Goal: Transaction & Acquisition: Purchase product/service

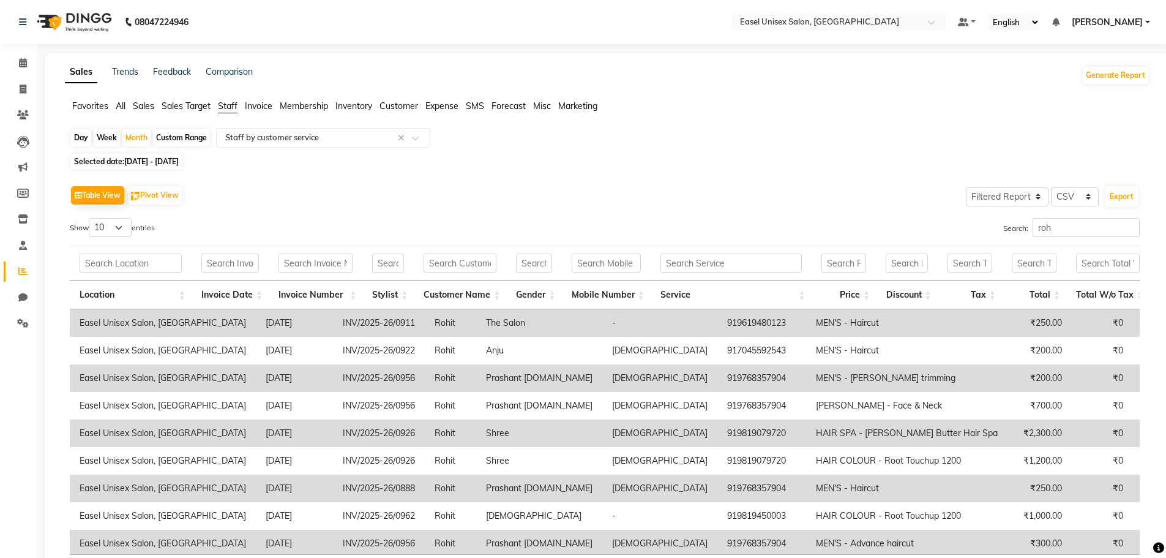
select select "filtered_report"
select select "csv"
click at [20, 86] on icon at bounding box center [23, 88] width 7 height 9
select select "service"
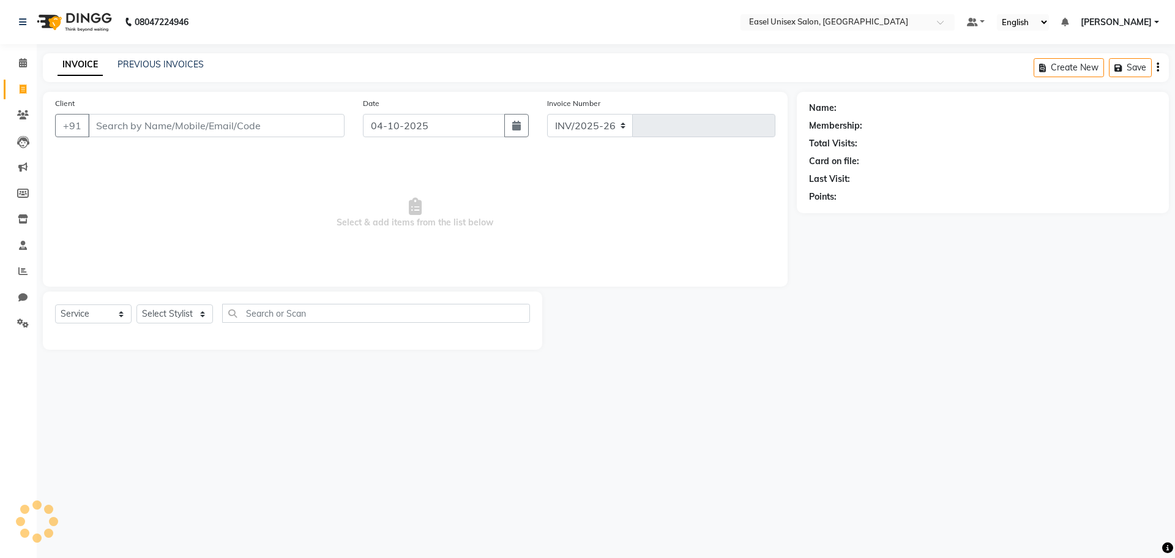
select select "8639"
type input "1844"
click at [204, 309] on select "Select Stylist admin [PERSON_NAME] jiya [PERSON_NAME] Priyanka [PERSON_NAME] [P…" at bounding box center [175, 313] width 77 height 19
select select "92569"
click at [137, 304] on select "Select Stylist admin [PERSON_NAME] jiya [PERSON_NAME] Priyanka [PERSON_NAME] [P…" at bounding box center [175, 313] width 77 height 19
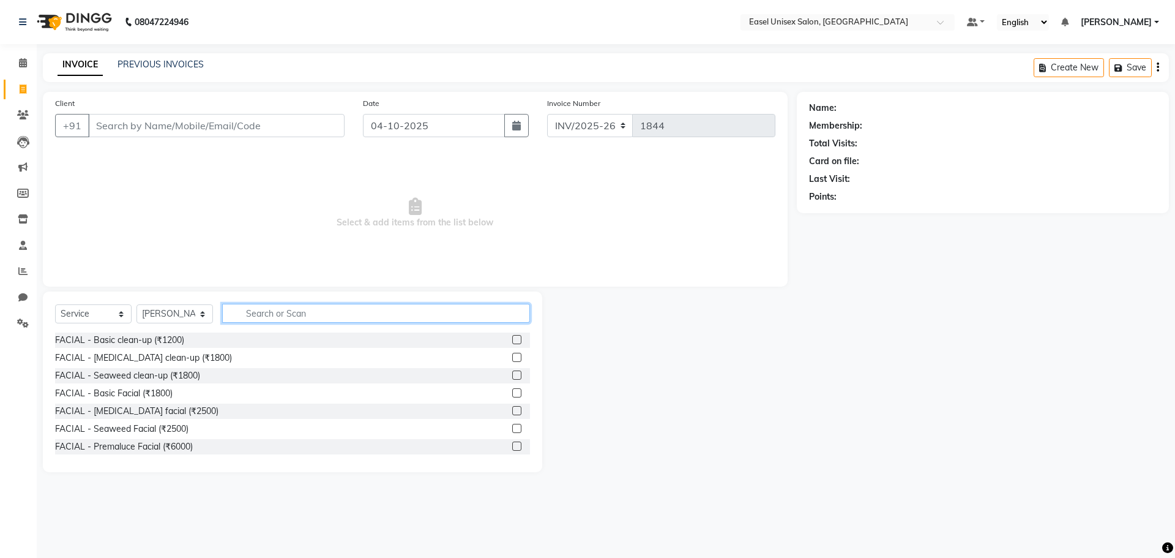
click at [372, 313] on input "text" at bounding box center [376, 313] width 308 height 19
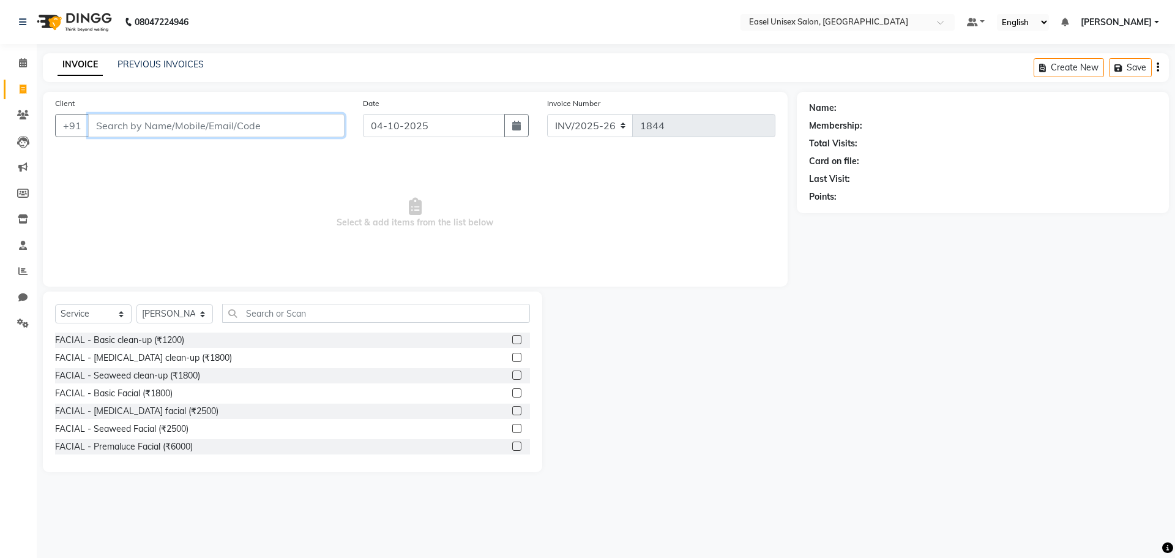
click at [271, 128] on input "Client" at bounding box center [216, 125] width 256 height 23
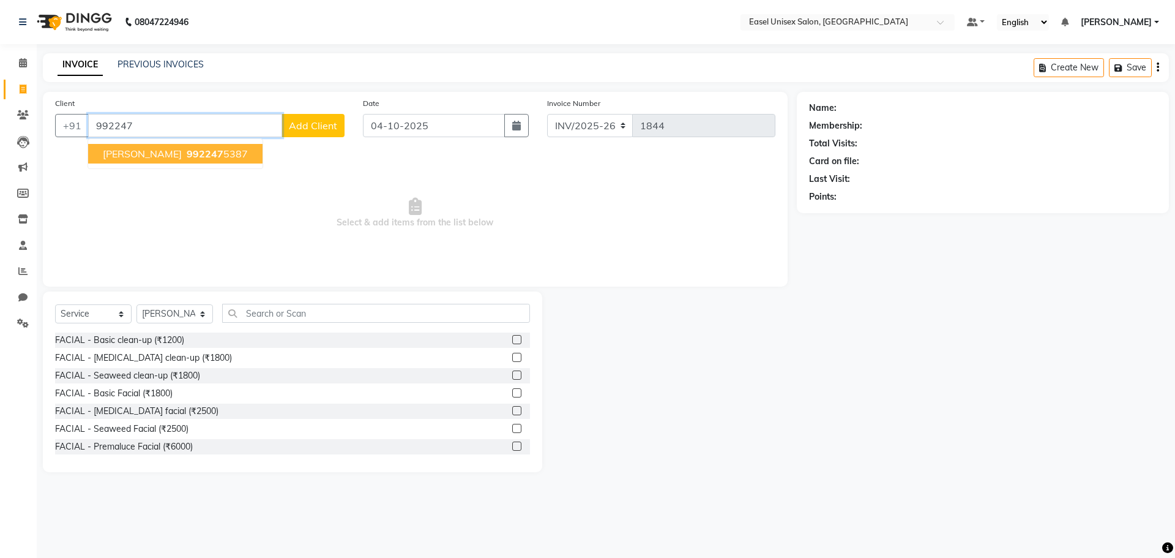
click at [187, 152] on span "992247" at bounding box center [205, 154] width 37 height 12
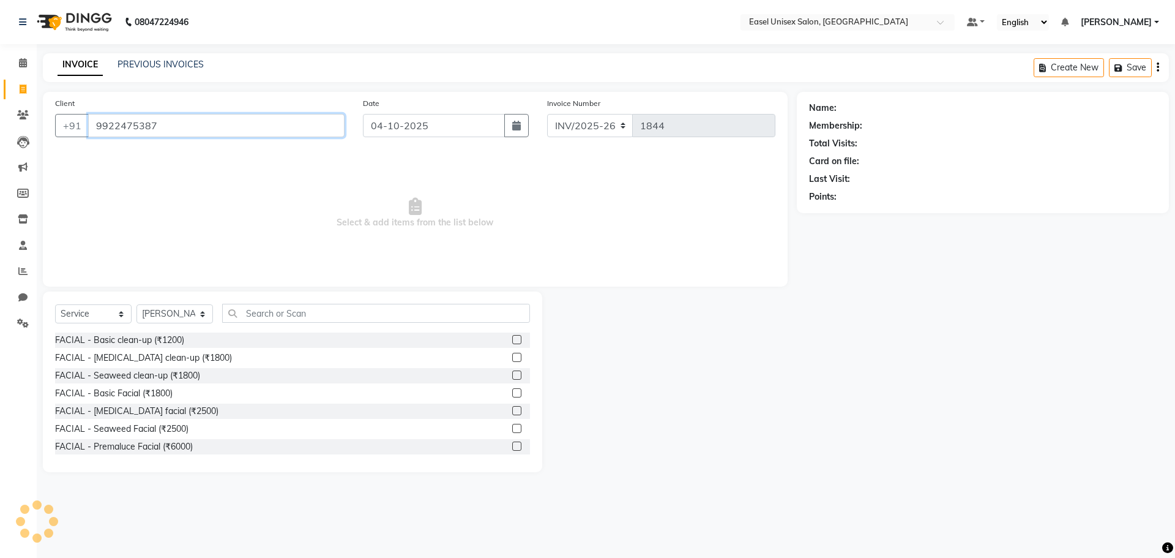
type input "9922475387"
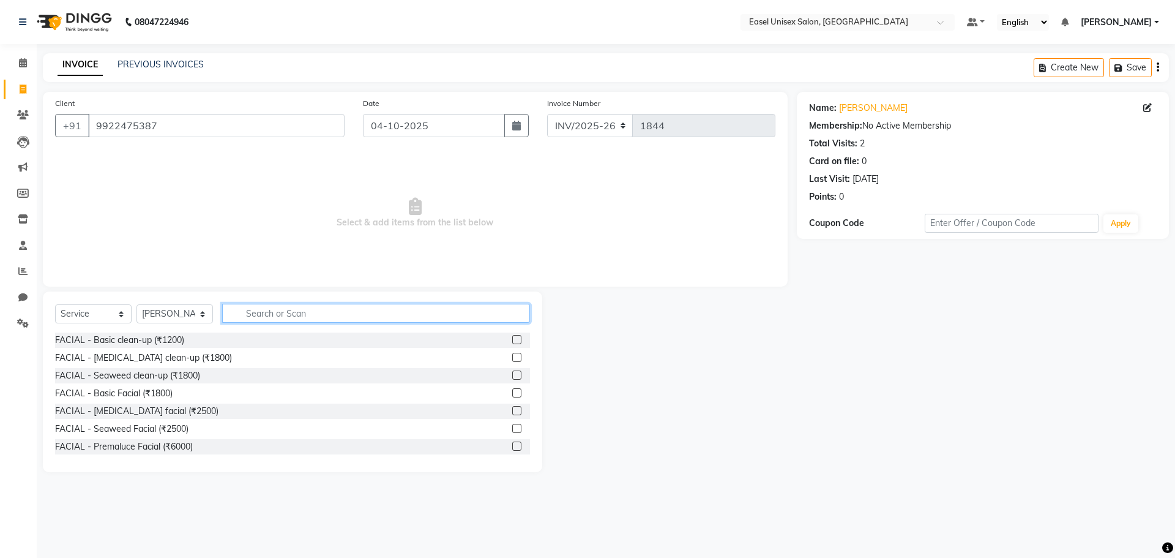
click at [304, 310] on input "text" at bounding box center [376, 313] width 308 height 19
type input "spa"
click at [512, 342] on label at bounding box center [516, 339] width 9 height 9
click at [512, 342] on input "checkbox" at bounding box center [516, 340] width 8 height 8
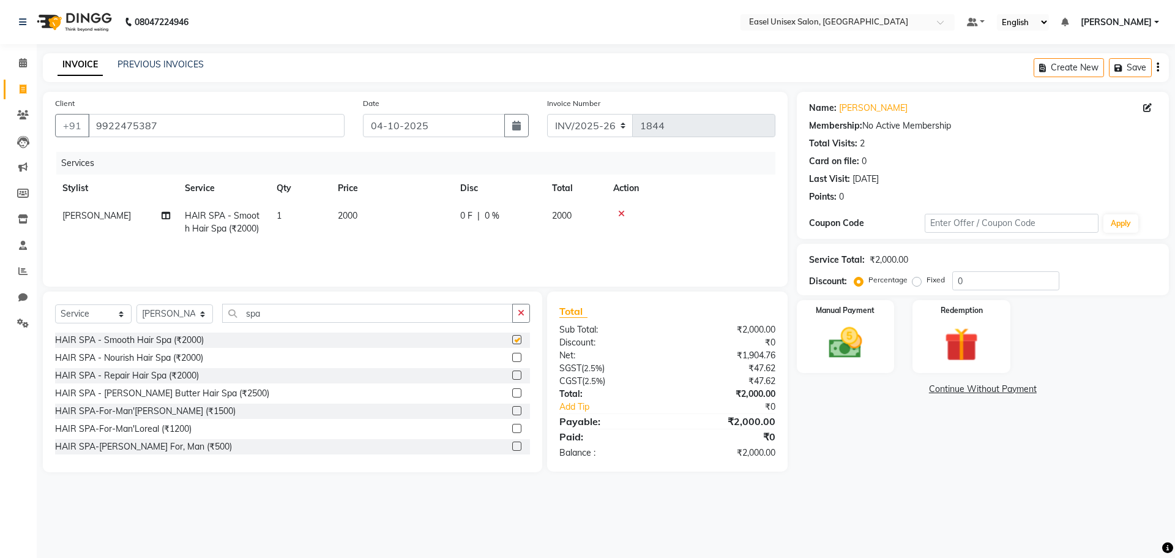
checkbox input "false"
click at [503, 213] on div "0 F | 0 %" at bounding box center [498, 215] width 77 height 13
select select "92569"
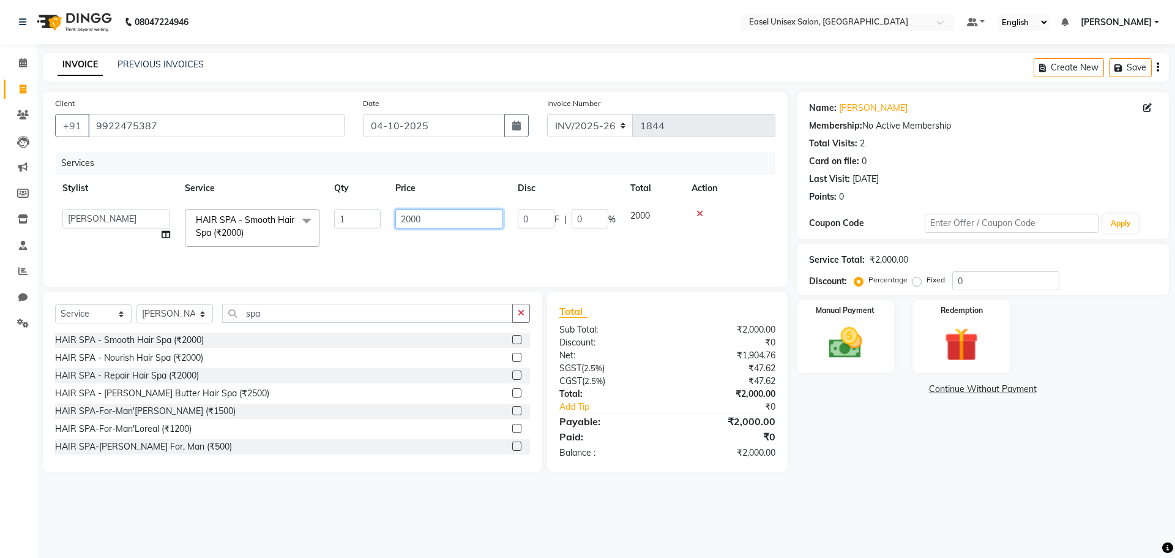
click at [473, 222] on input "2000" at bounding box center [449, 218] width 108 height 19
type input "2"
type input "1500"
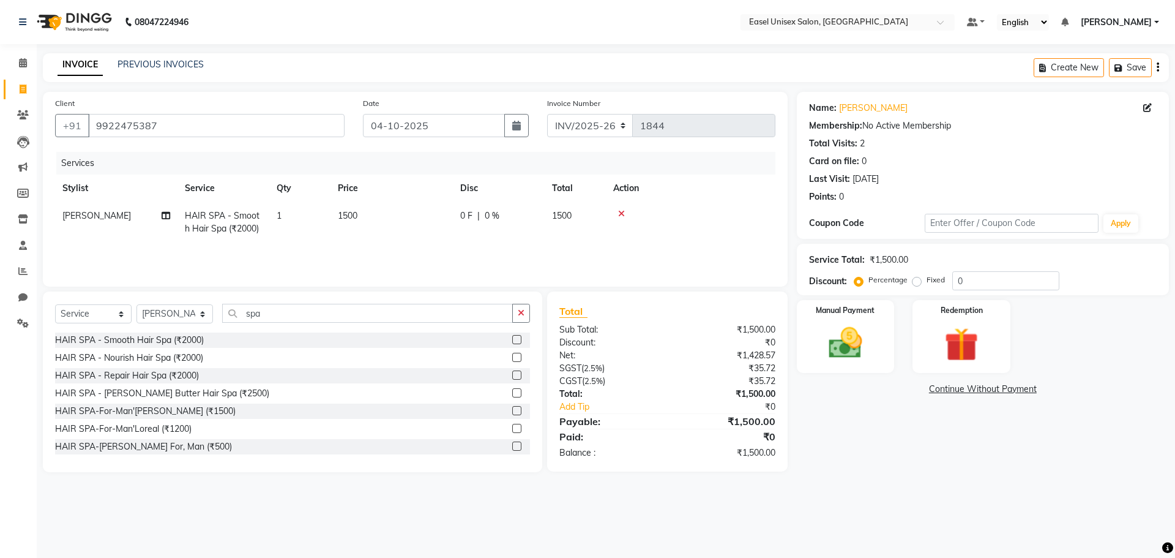
click at [736, 244] on div "Services Stylist Service Qty Price Disc Total Action [PERSON_NAME] HAIR SPA - S…" at bounding box center [415, 213] width 720 height 122
click at [858, 351] on img at bounding box center [845, 343] width 57 height 40
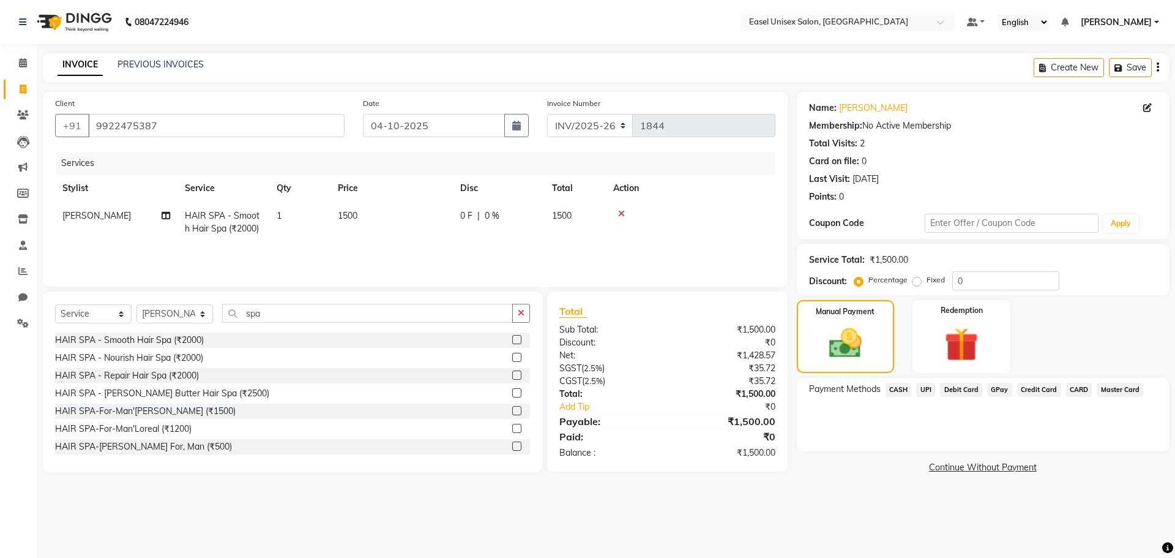
click at [622, 212] on icon at bounding box center [621, 213] width 7 height 9
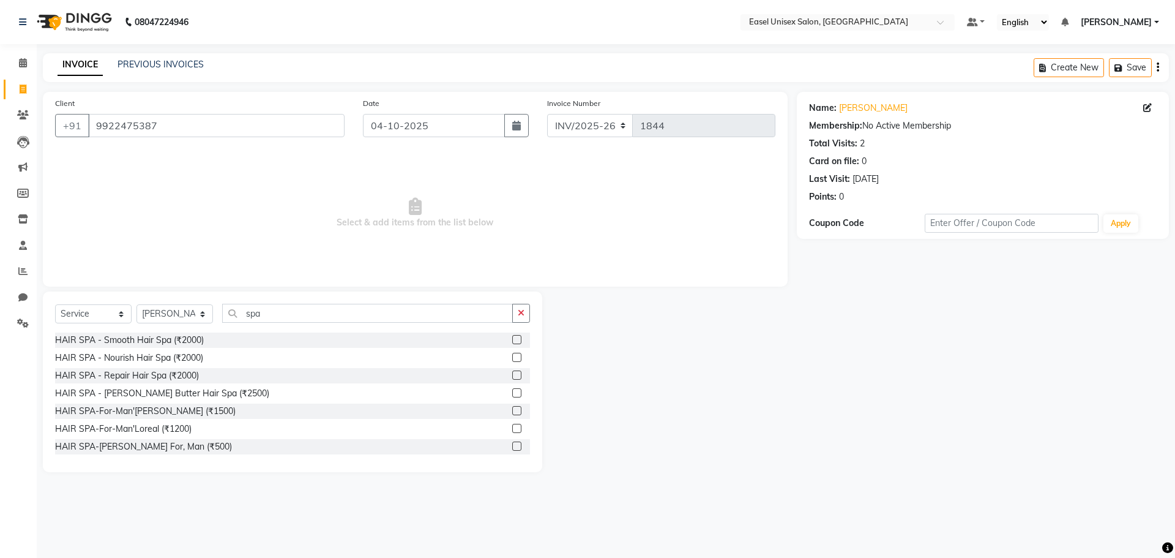
click at [512, 339] on label at bounding box center [516, 339] width 9 height 9
click at [512, 339] on input "checkbox" at bounding box center [516, 340] width 8 height 8
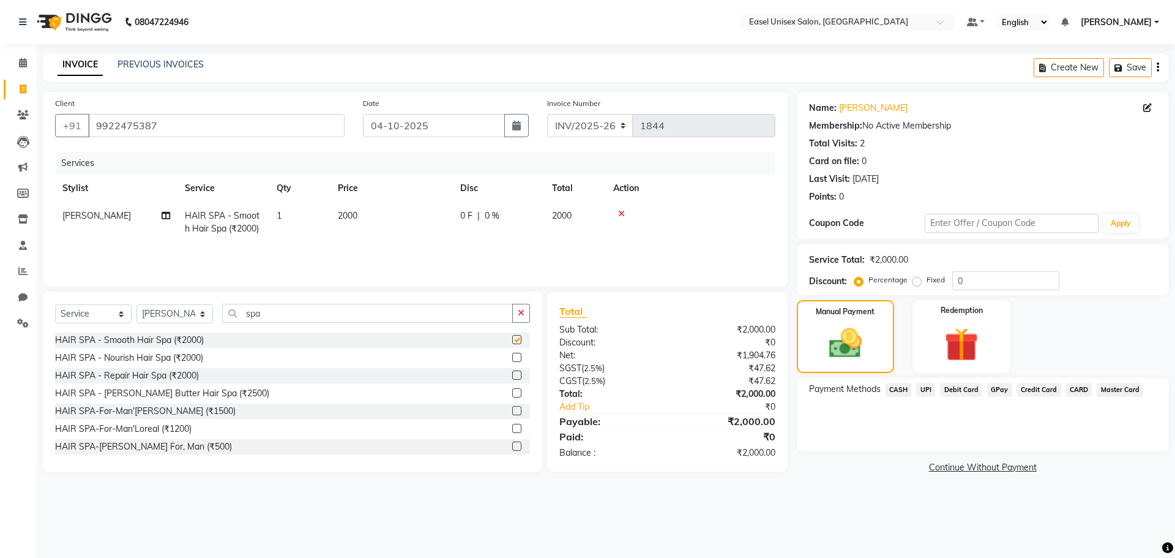
checkbox input "false"
click at [466, 215] on span "0 F" at bounding box center [466, 215] width 12 height 13
select select "92569"
click at [533, 219] on input "0" at bounding box center [536, 218] width 37 height 19
type input "500"
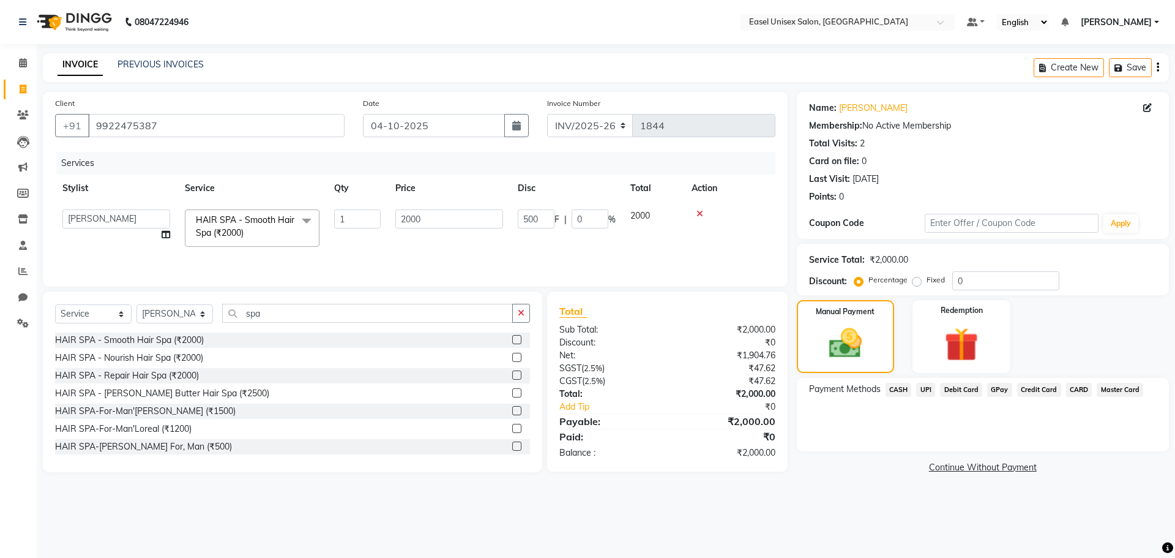
click at [719, 255] on div "Services Stylist Service Qty Price Disc Total Action admin [PERSON_NAME] jiya […" at bounding box center [415, 213] width 720 height 122
click at [924, 392] on span "UPI" at bounding box center [925, 390] width 19 height 14
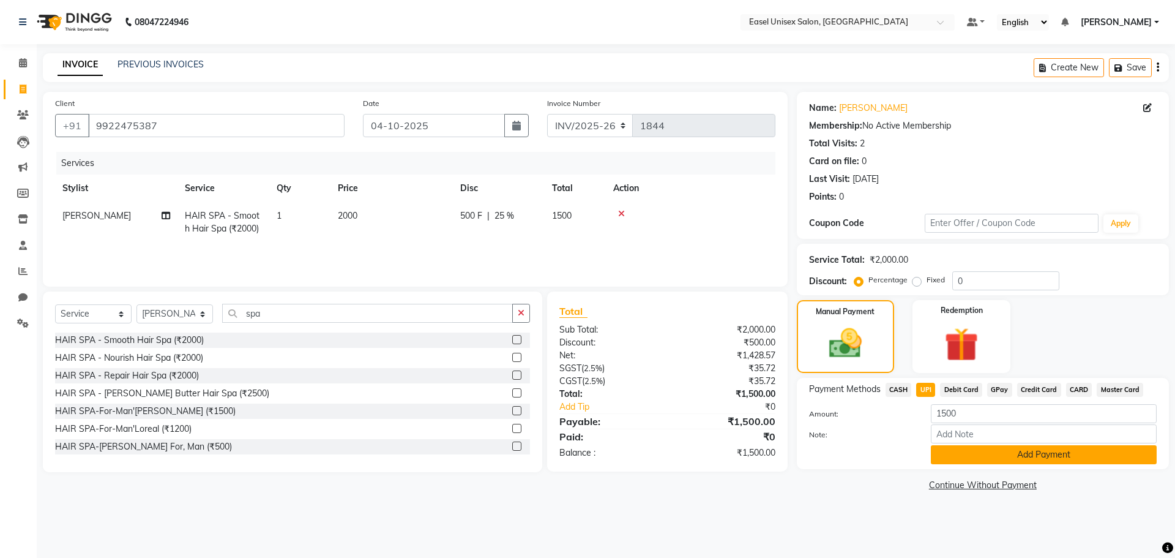
click at [1025, 451] on button "Add Payment" at bounding box center [1044, 454] width 226 height 19
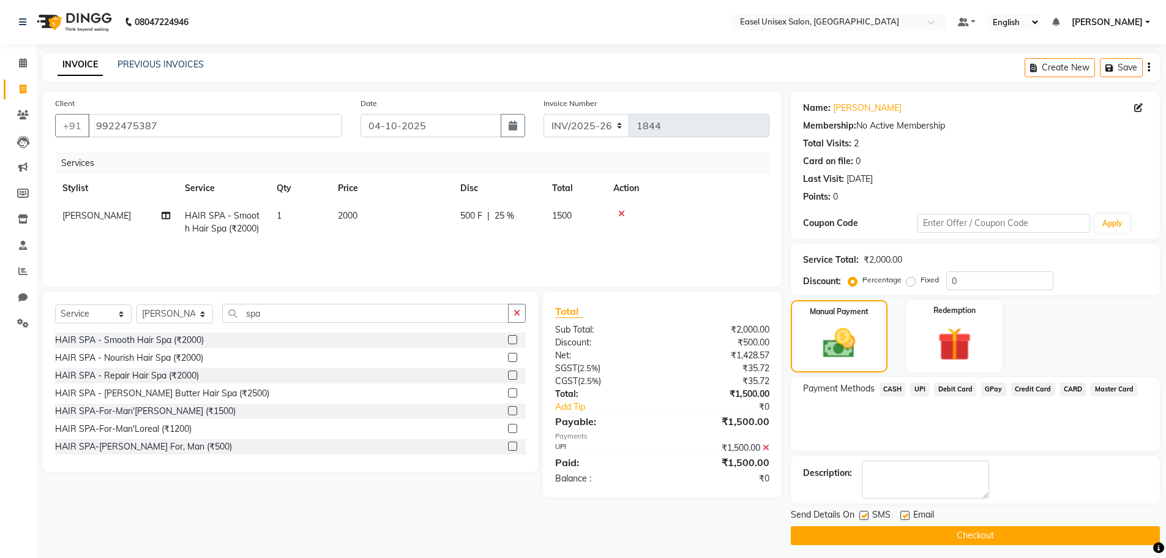
click at [963, 537] on button "Checkout" at bounding box center [975, 535] width 369 height 19
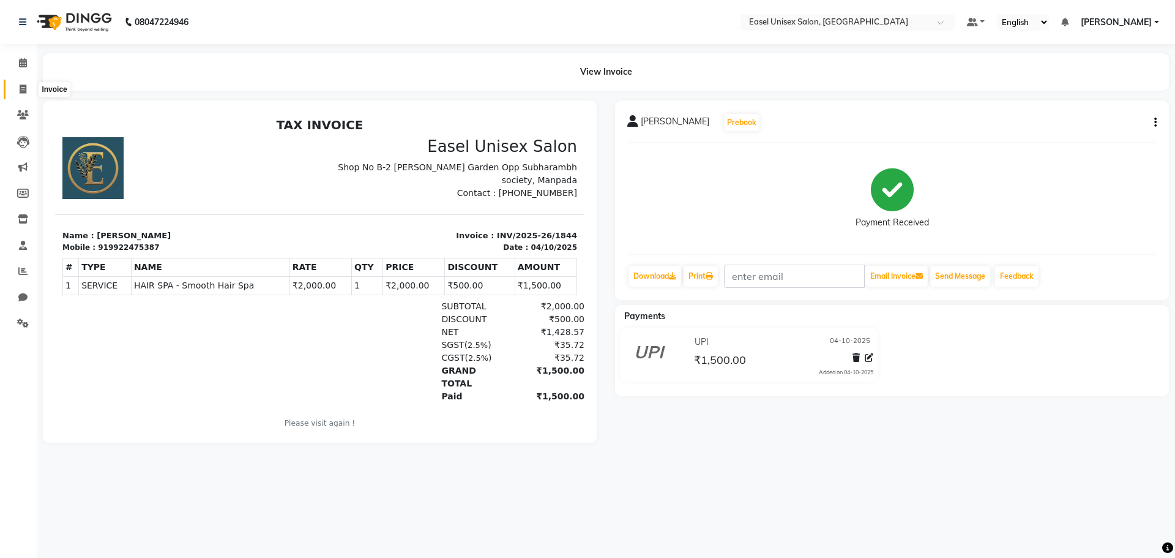
click at [20, 94] on span at bounding box center [22, 90] width 21 height 14
select select "service"
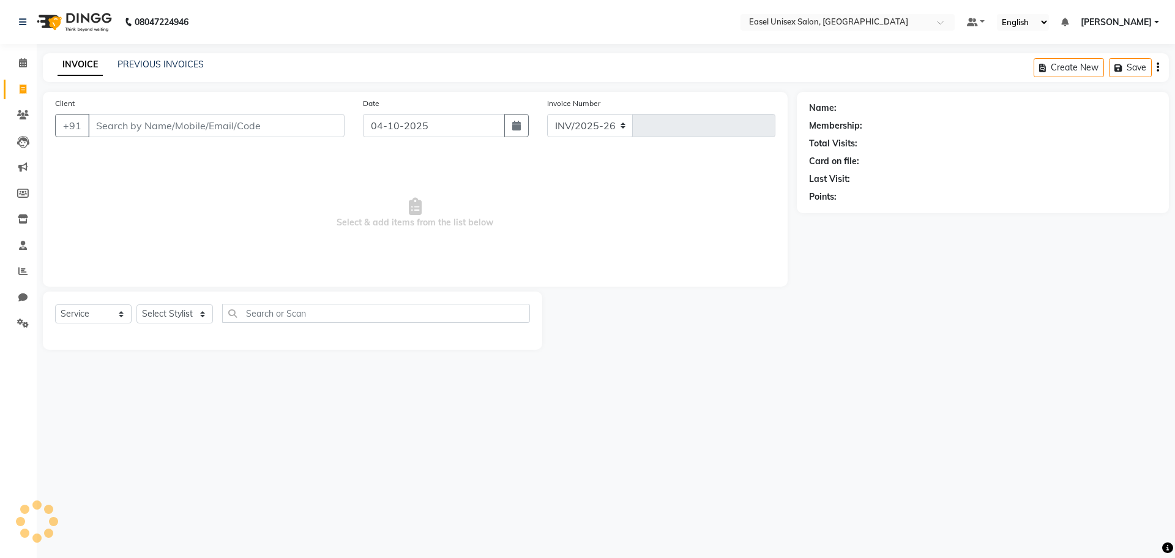
select select "8639"
type input "1845"
type input "7888183332"
click at [305, 130] on span "Add Client" at bounding box center [313, 125] width 48 height 12
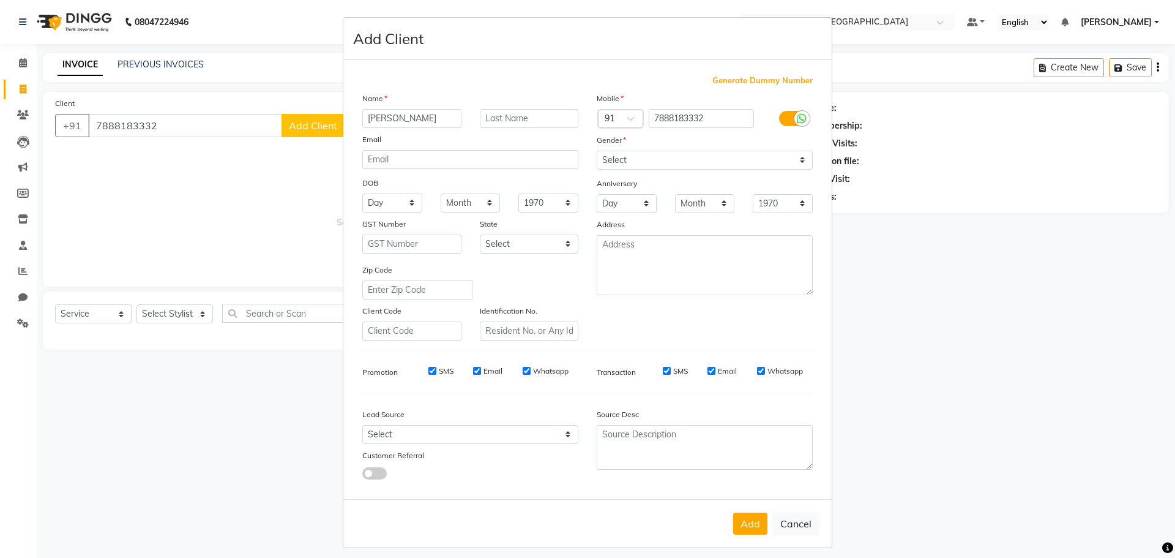
type input "[PERSON_NAME]"
click at [550, 113] on input "text" at bounding box center [529, 118] width 99 height 19
type input "n"
type input "NCI"
click at [758, 157] on select "Select [DEMOGRAPHIC_DATA] [DEMOGRAPHIC_DATA] Other Prefer Not To Say" at bounding box center [705, 160] width 216 height 19
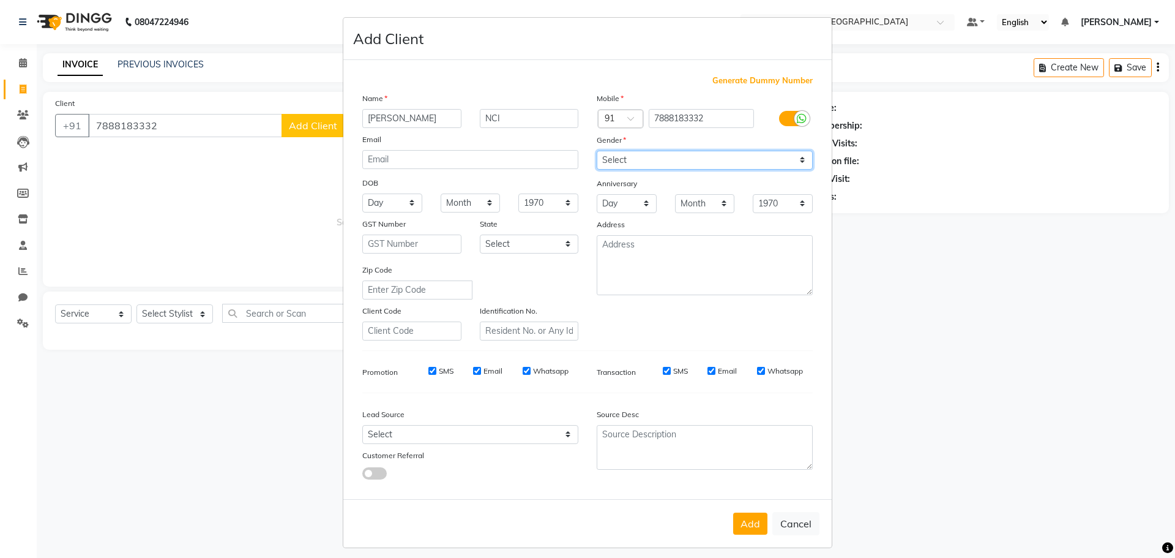
select select "[DEMOGRAPHIC_DATA]"
click at [597, 151] on select "Select [DEMOGRAPHIC_DATA] [DEMOGRAPHIC_DATA] Other Prefer Not To Say" at bounding box center [705, 160] width 216 height 19
click at [749, 531] on button "Add" at bounding box center [750, 523] width 34 height 22
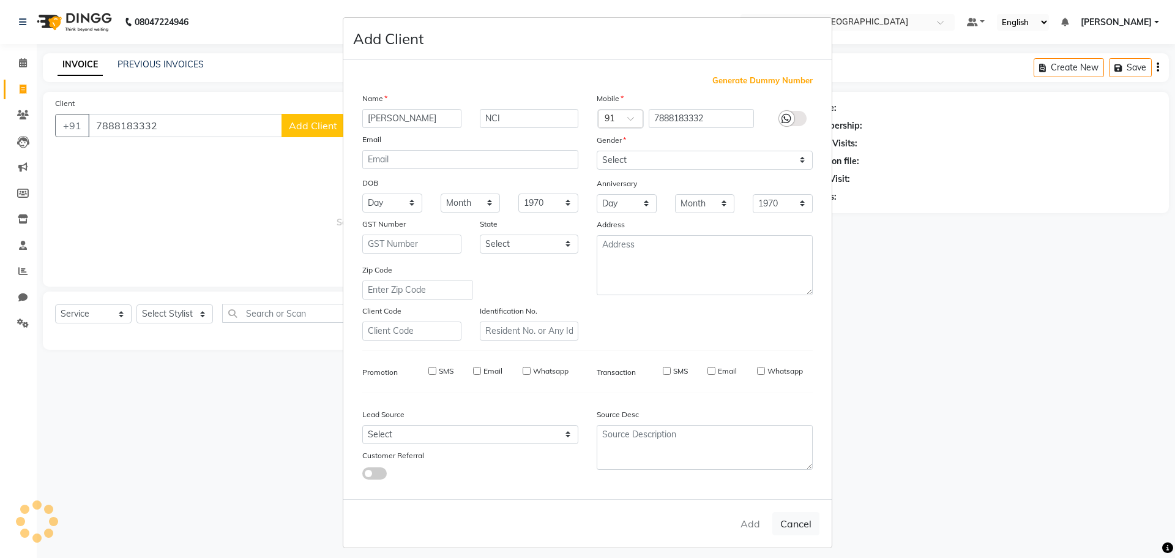
select select
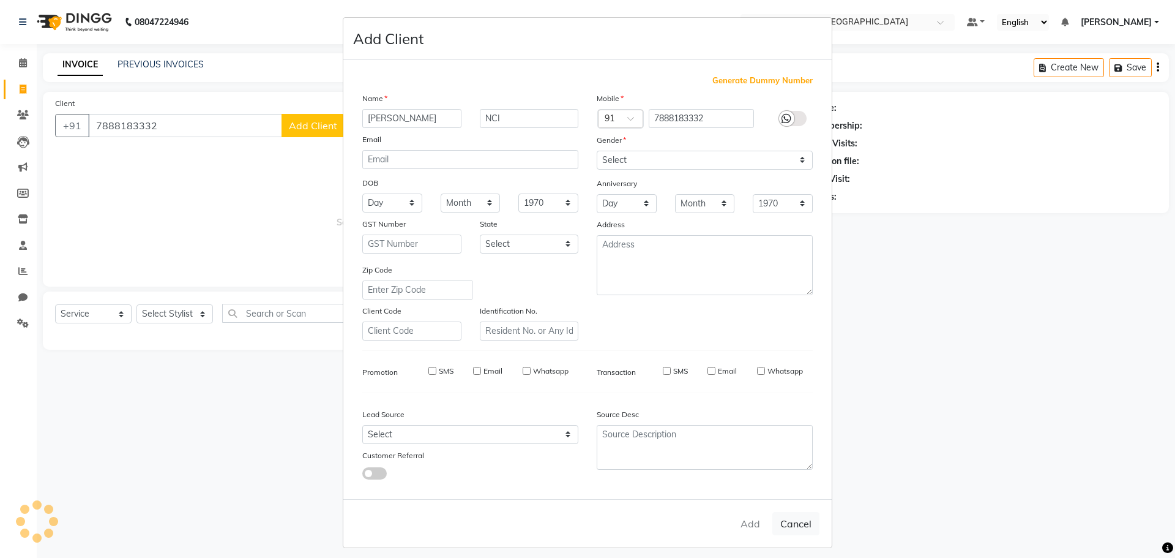
select select
checkbox input "false"
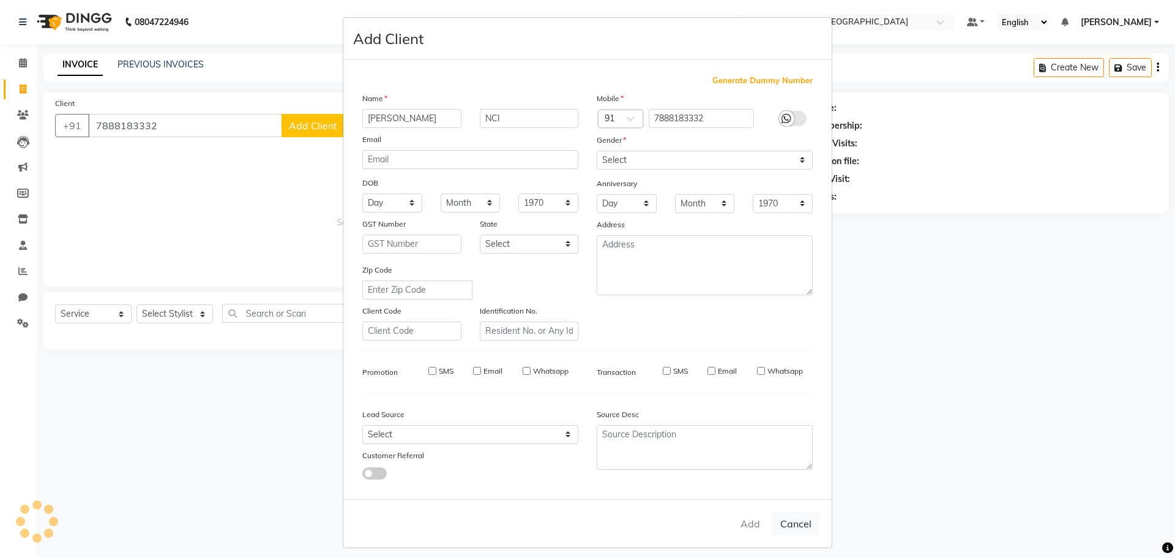
checkbox input "false"
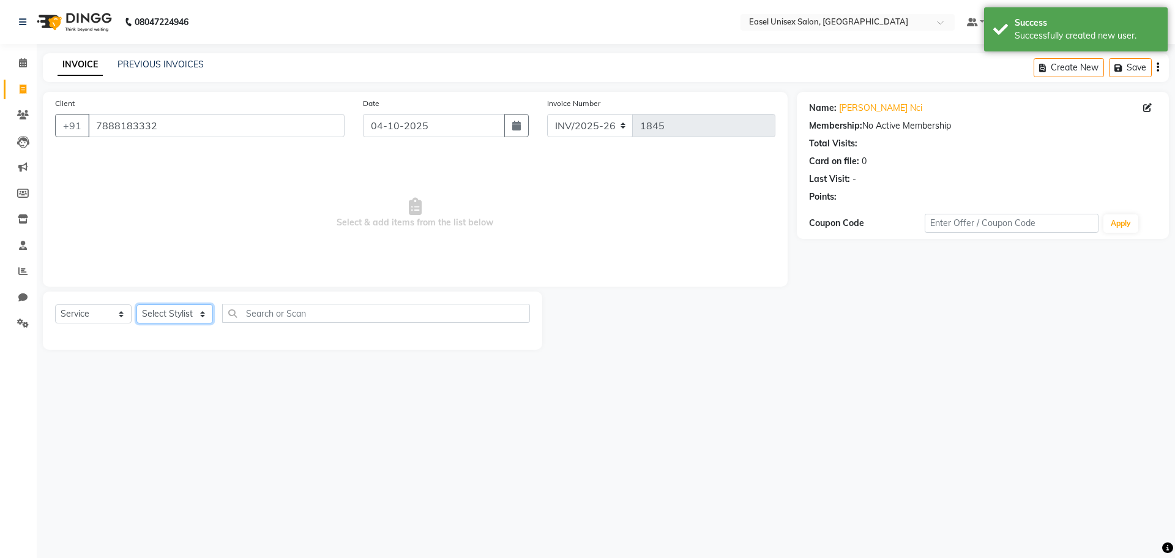
click at [185, 305] on select "Select Stylist admin [PERSON_NAME] jiya [PERSON_NAME] Priyanka [PERSON_NAME] [P…" at bounding box center [175, 313] width 77 height 19
select select "82875"
click at [137, 304] on select "Select Stylist admin [PERSON_NAME] jiya [PERSON_NAME] Priyanka [PERSON_NAME] [P…" at bounding box center [175, 313] width 77 height 19
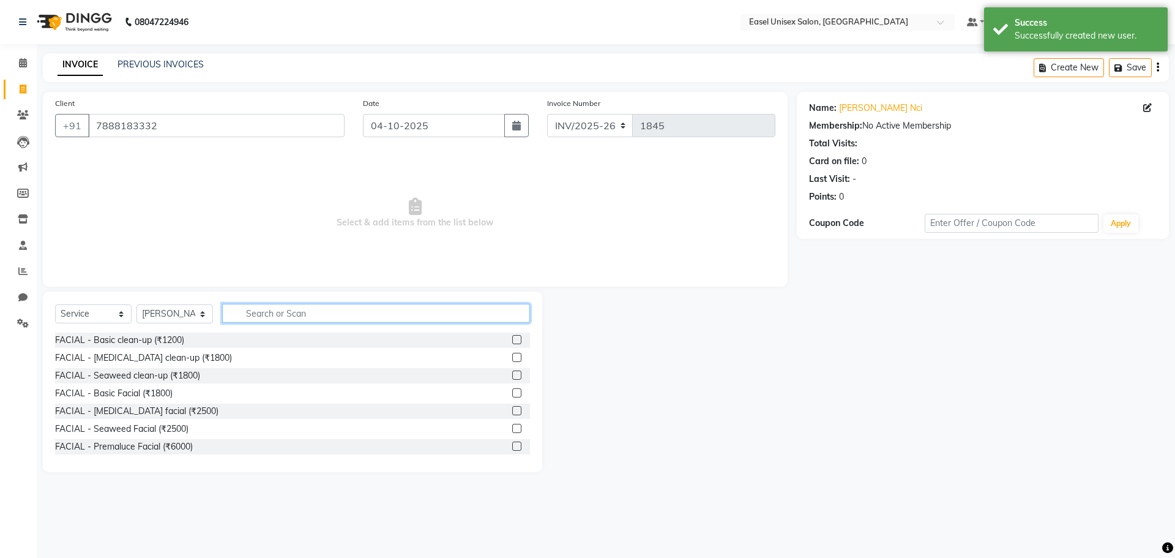
click at [351, 317] on input "text" at bounding box center [376, 313] width 308 height 19
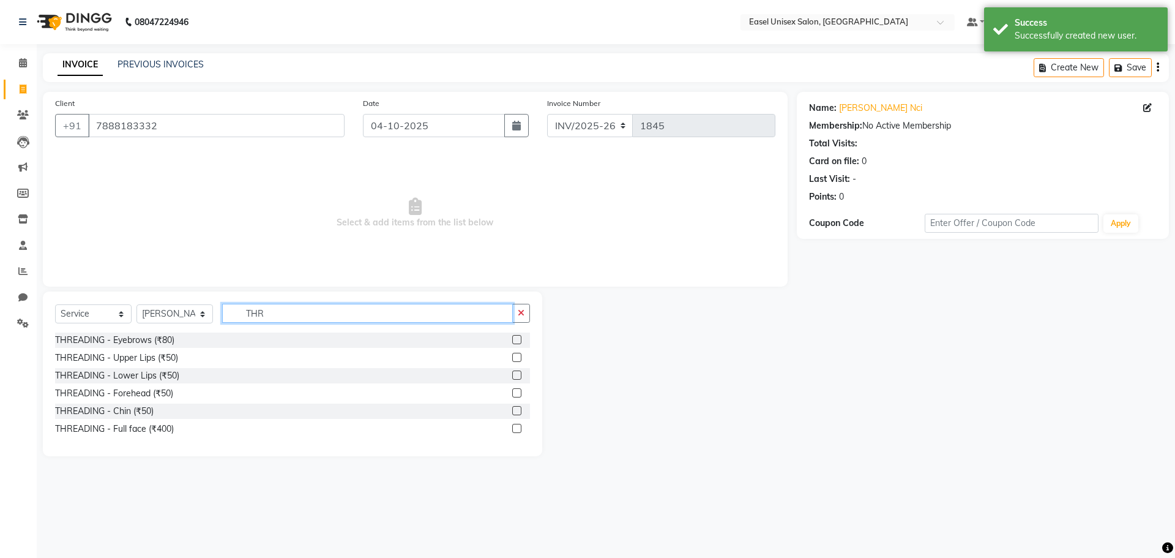
type input "THR"
click at [516, 340] on label at bounding box center [516, 339] width 9 height 9
click at [516, 340] on input "checkbox" at bounding box center [516, 340] width 8 height 8
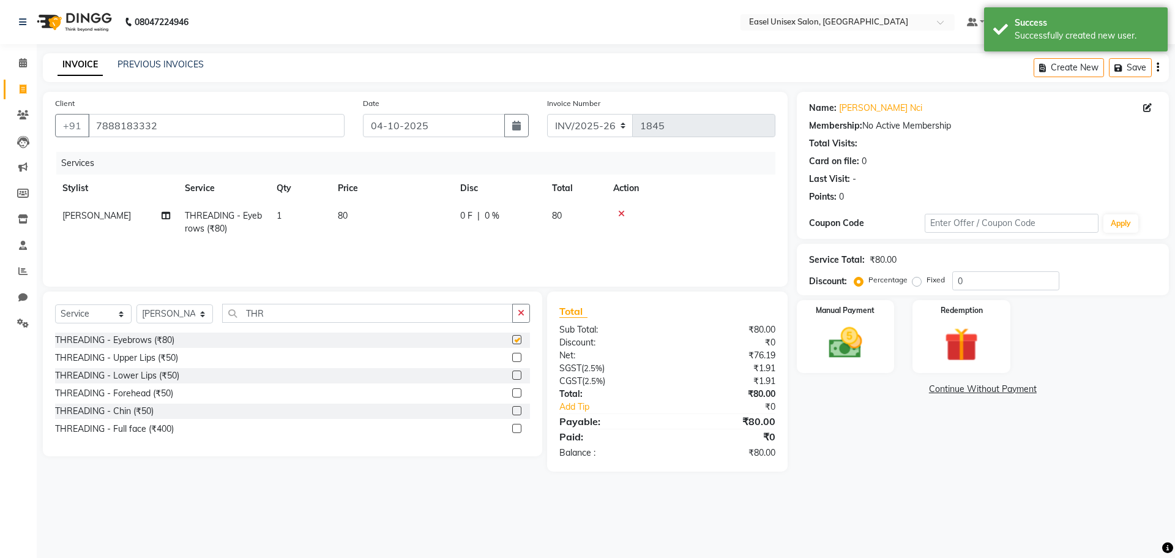
checkbox input "false"
click at [840, 356] on img at bounding box center [845, 343] width 57 height 40
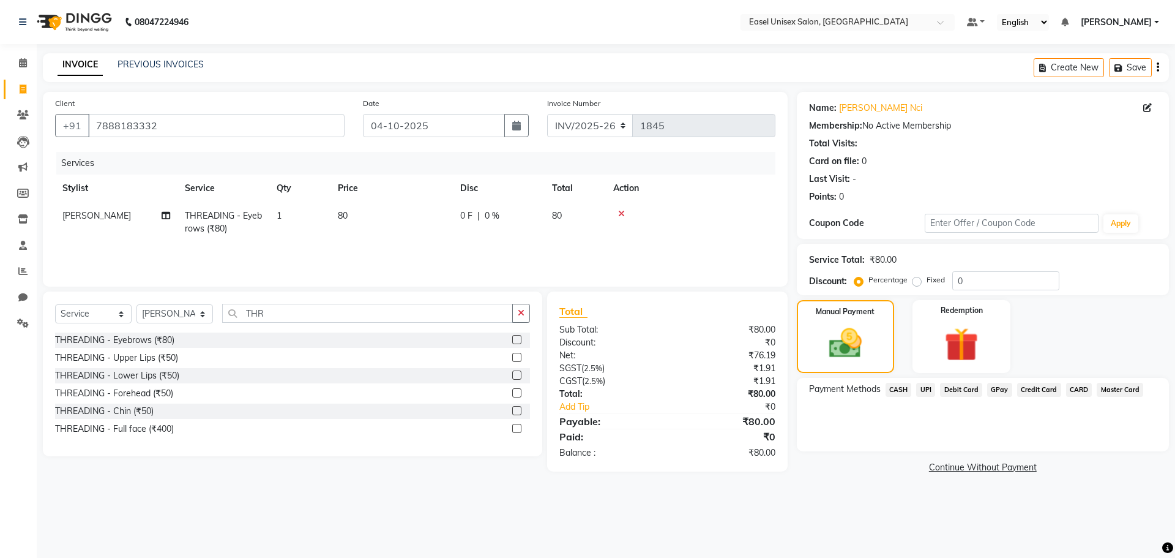
click at [894, 389] on span "CASH" at bounding box center [899, 390] width 26 height 14
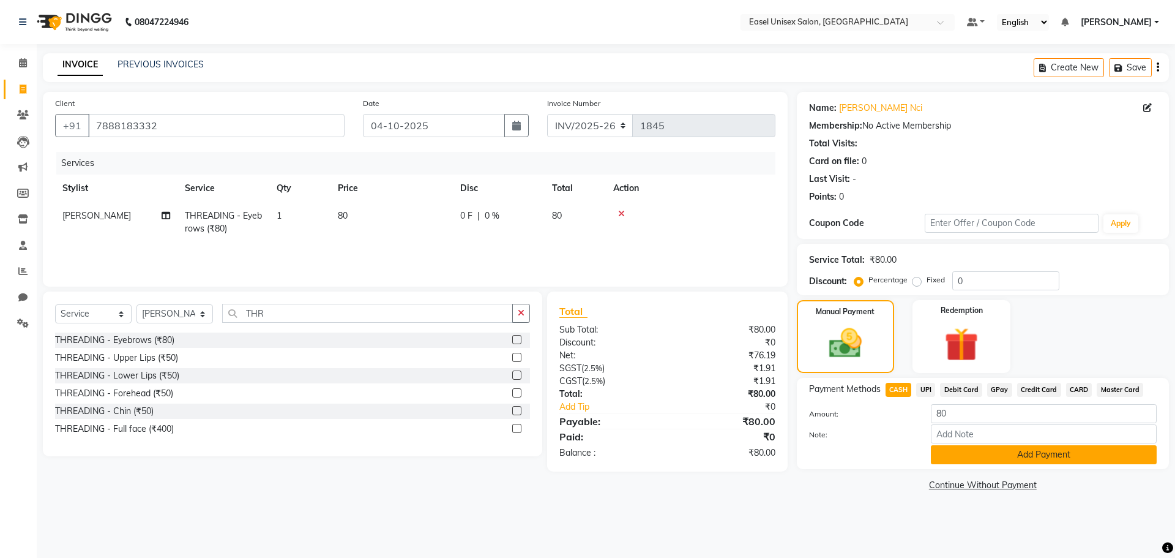
click at [1065, 457] on button "Add Payment" at bounding box center [1044, 454] width 226 height 19
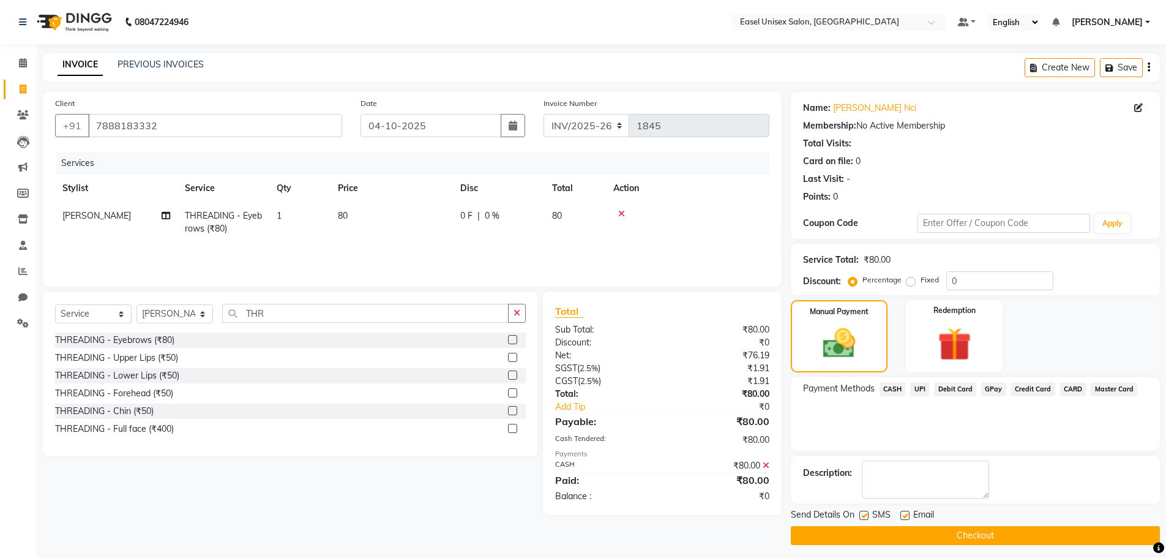
click at [973, 527] on button "Checkout" at bounding box center [975, 535] width 369 height 19
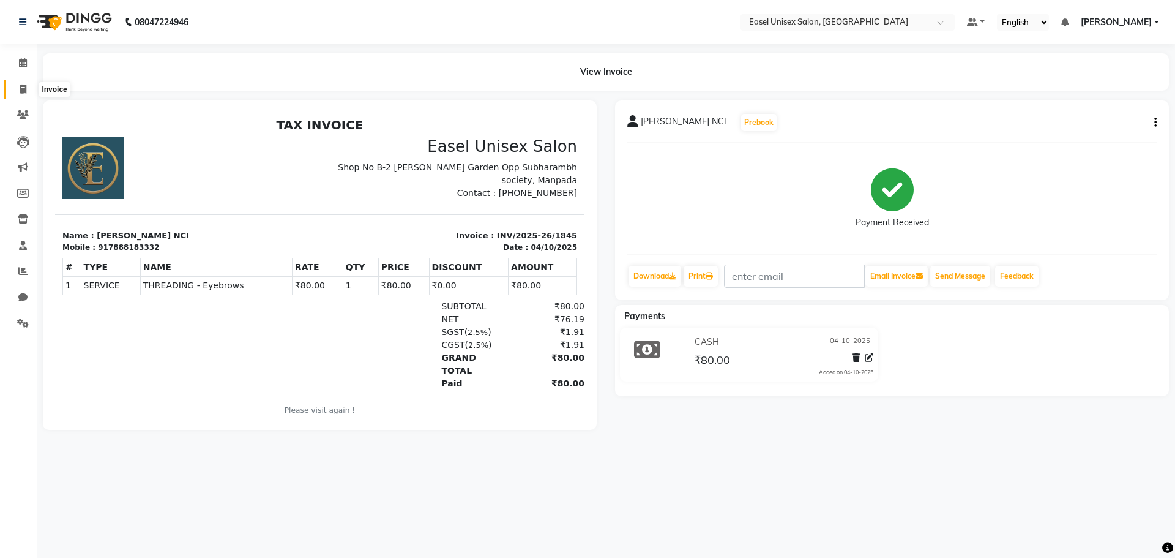
click at [25, 88] on icon at bounding box center [23, 88] width 7 height 9
select select "service"
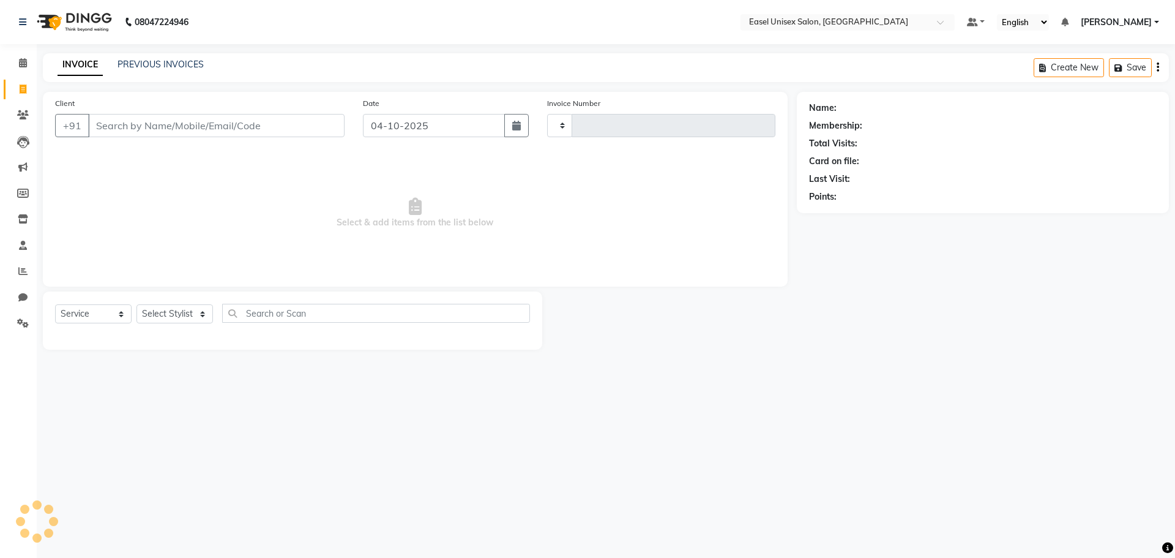
type input "1846"
select select "8639"
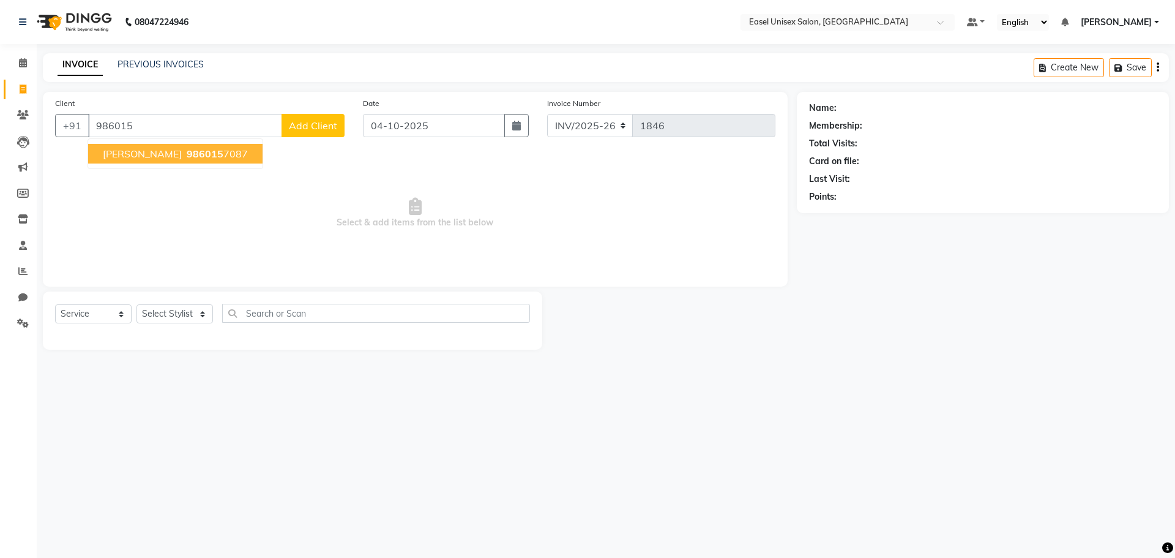
click at [184, 154] on ngb-highlight "986015 7087" at bounding box center [216, 154] width 64 height 12
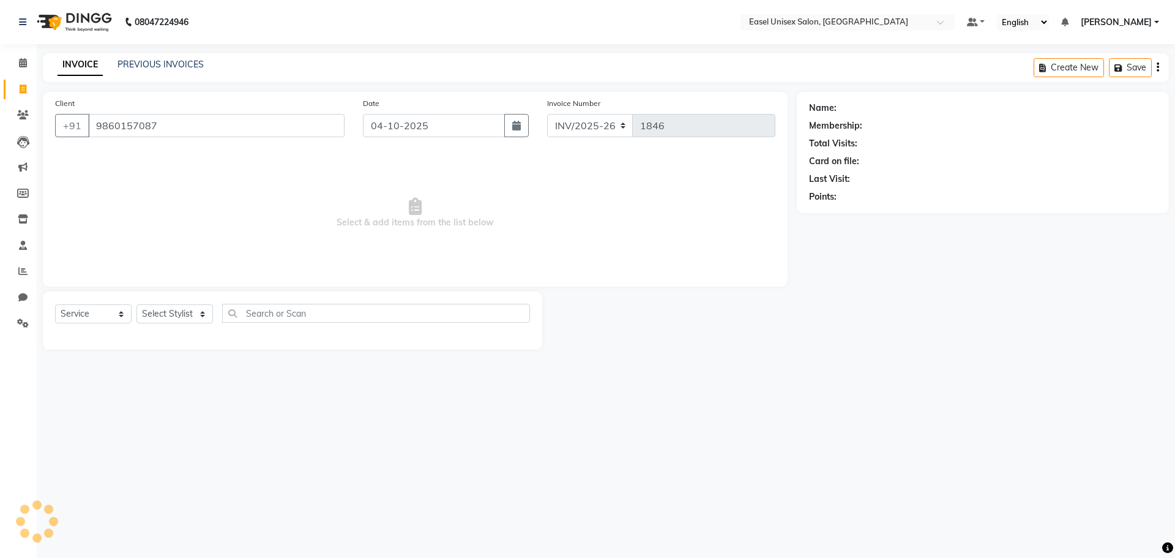
type input "9860157087"
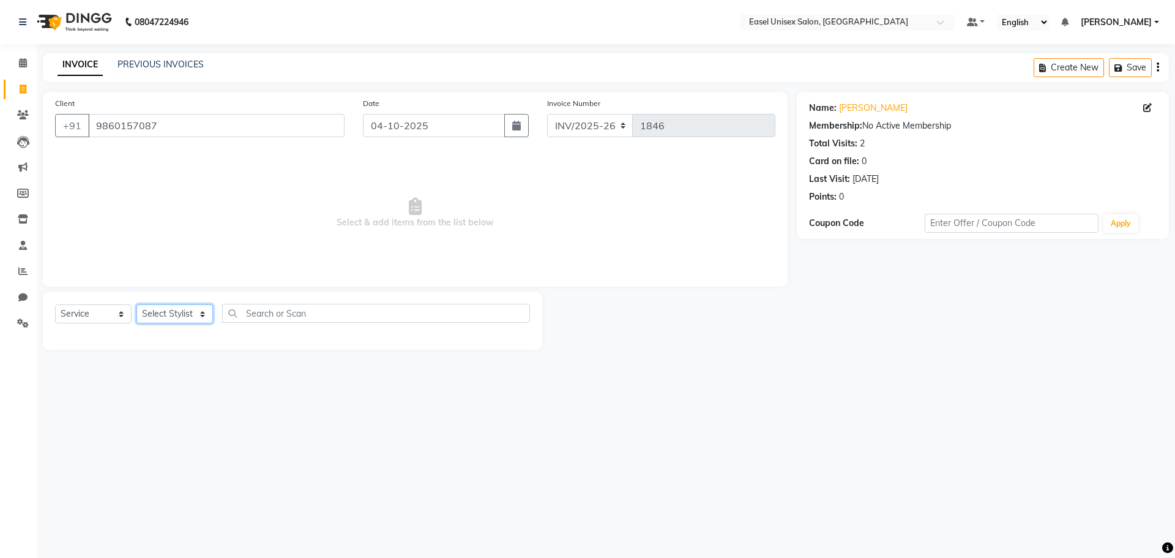
click at [174, 315] on select "Select Stylist admin [PERSON_NAME] jiya [PERSON_NAME] Priyanka [PERSON_NAME] [P…" at bounding box center [175, 313] width 77 height 19
select select "83236"
click at [137, 304] on select "Select Stylist admin [PERSON_NAME] jiya [PERSON_NAME] Priyanka [PERSON_NAME] [P…" at bounding box center [175, 313] width 77 height 19
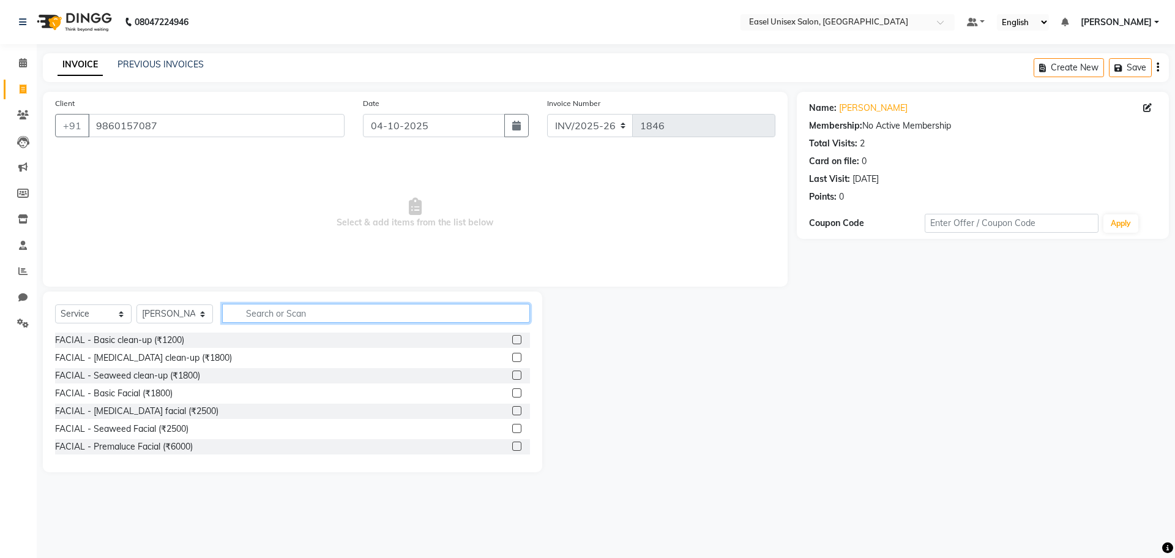
click at [320, 310] on input "text" at bounding box center [376, 313] width 308 height 19
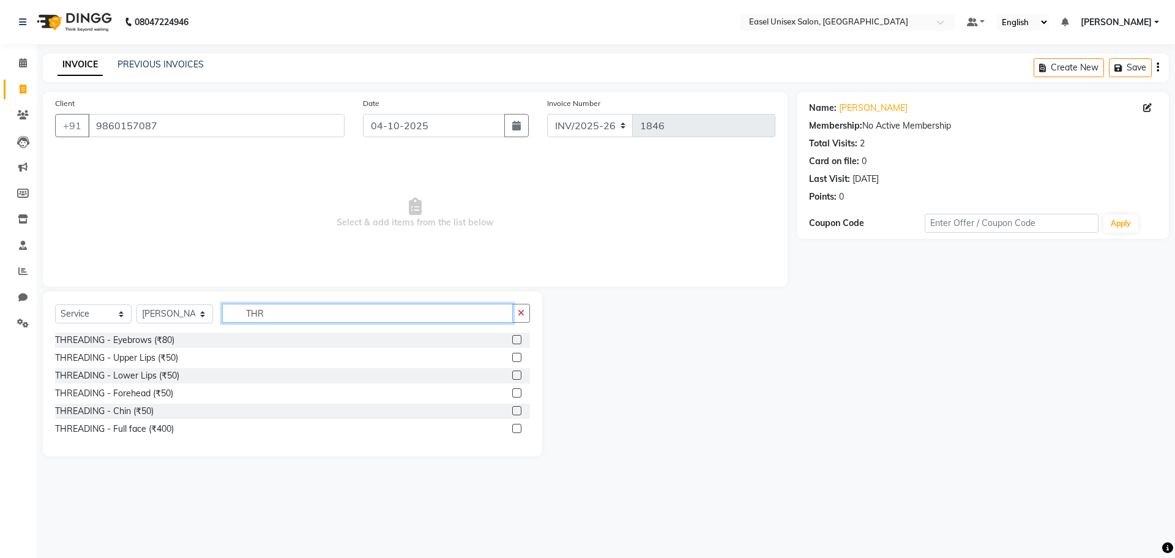
type input "THR"
click at [515, 341] on label at bounding box center [516, 339] width 9 height 9
click at [515, 341] on input "checkbox" at bounding box center [516, 340] width 8 height 8
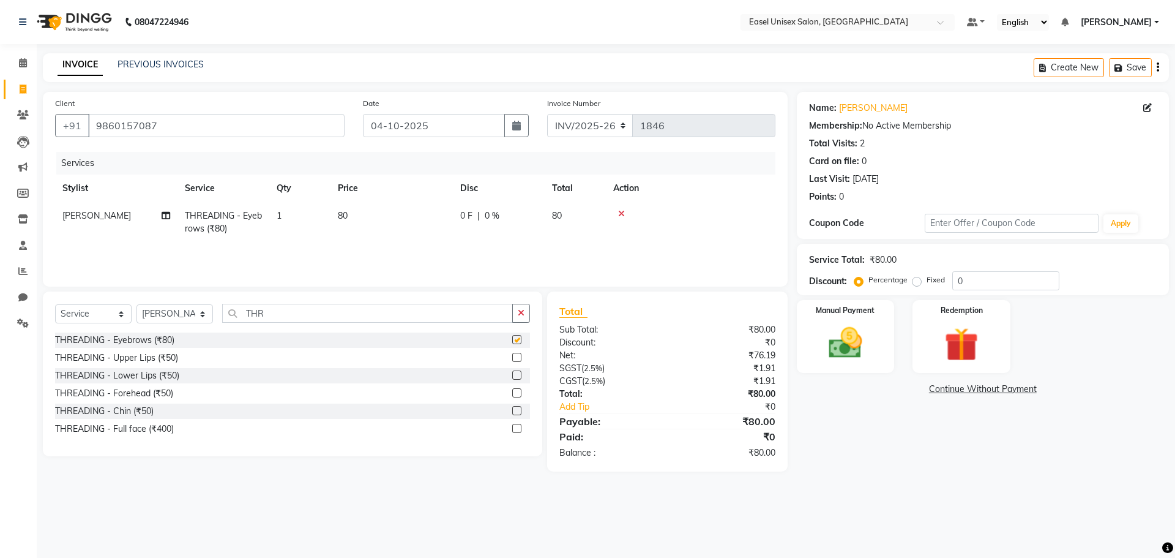
checkbox input "false"
click at [517, 361] on label at bounding box center [516, 357] width 9 height 9
click at [517, 361] on input "checkbox" at bounding box center [516, 358] width 8 height 8
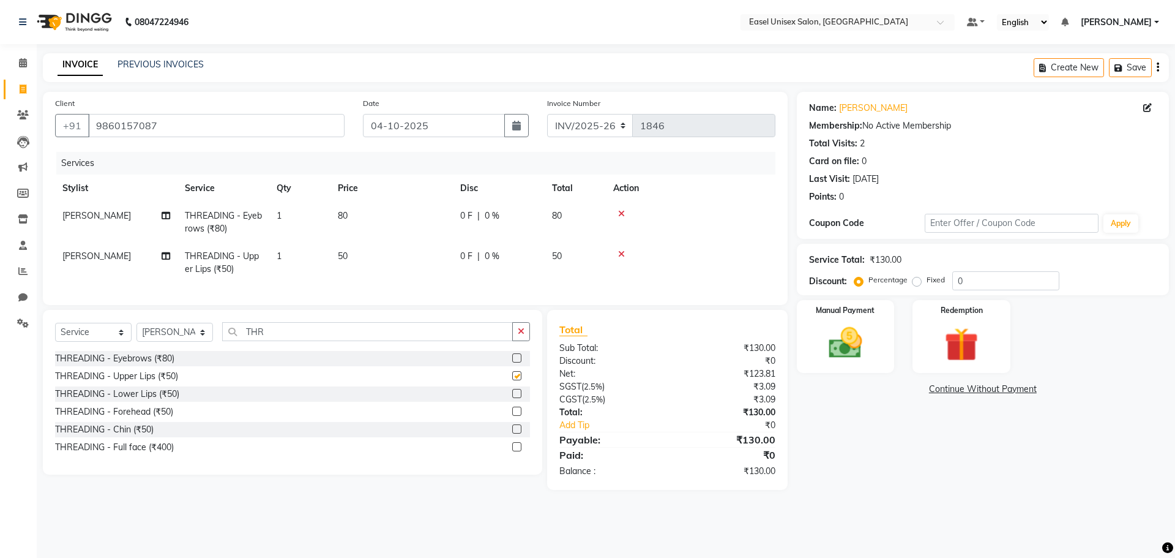
checkbox input "false"
click at [855, 348] on img at bounding box center [845, 343] width 57 height 40
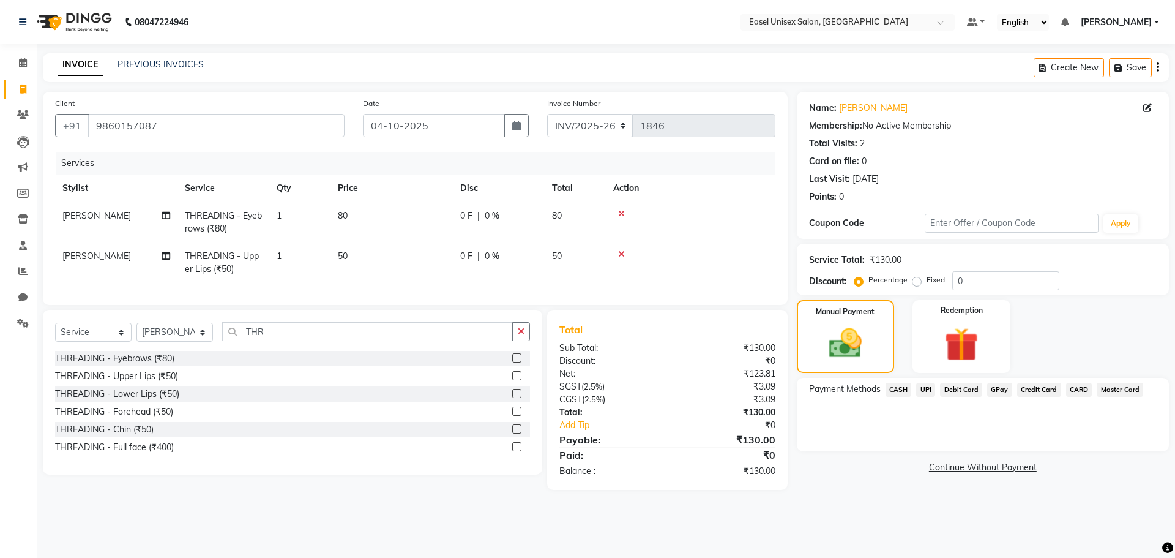
click at [931, 386] on span "UPI" at bounding box center [925, 390] width 19 height 14
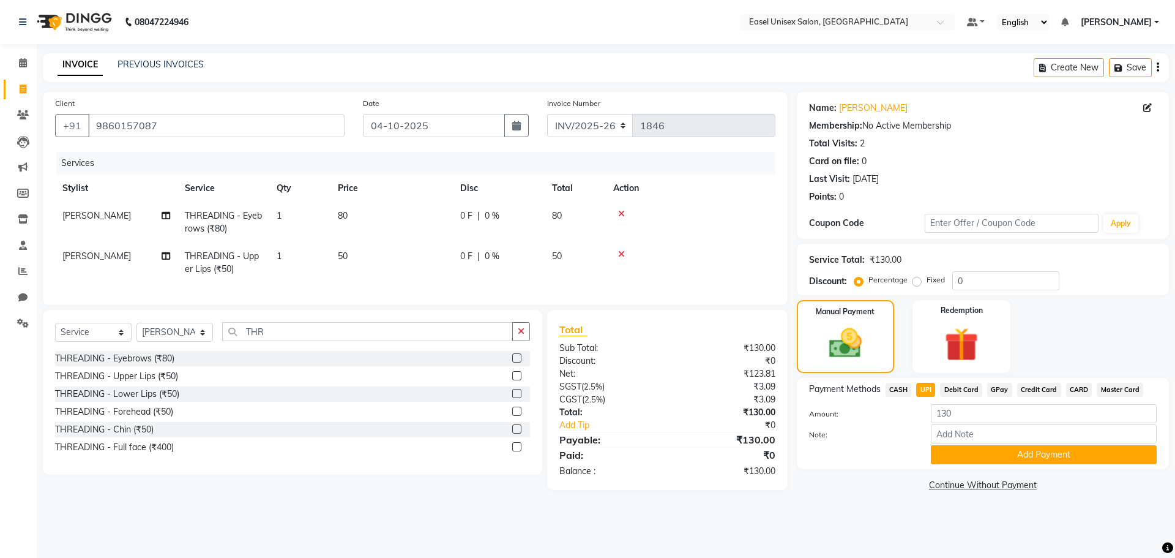
click at [987, 453] on button "Add Payment" at bounding box center [1044, 454] width 226 height 19
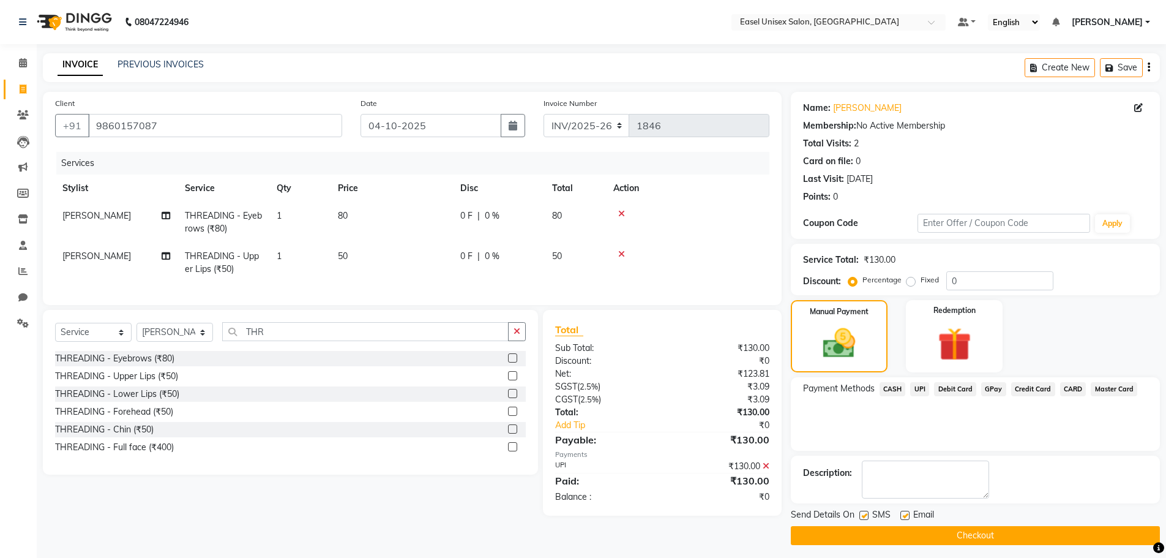
click at [997, 532] on button "Checkout" at bounding box center [975, 535] width 369 height 19
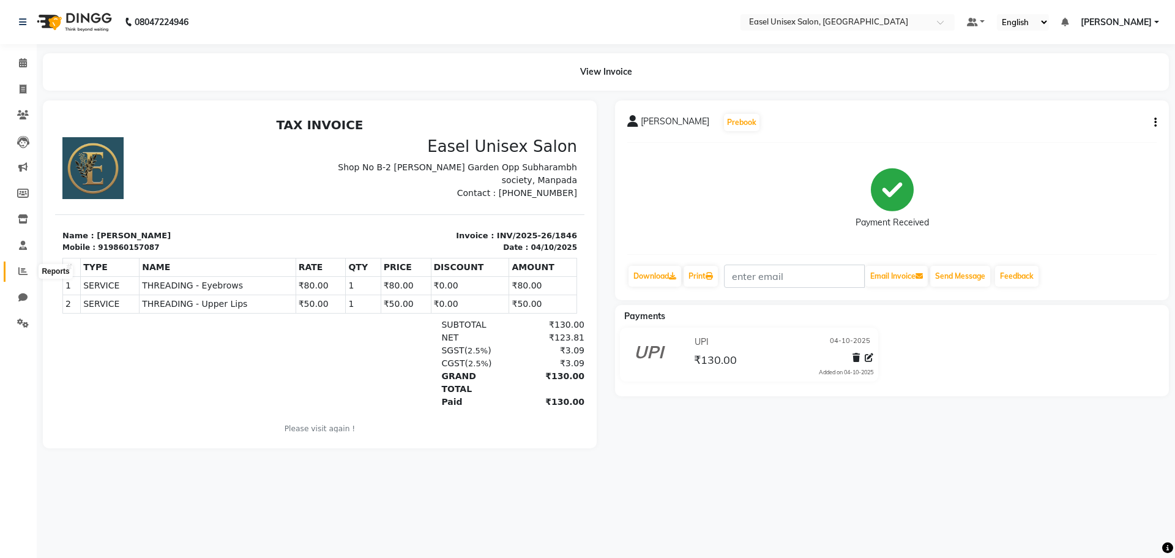
click at [28, 269] on span at bounding box center [22, 271] width 21 height 14
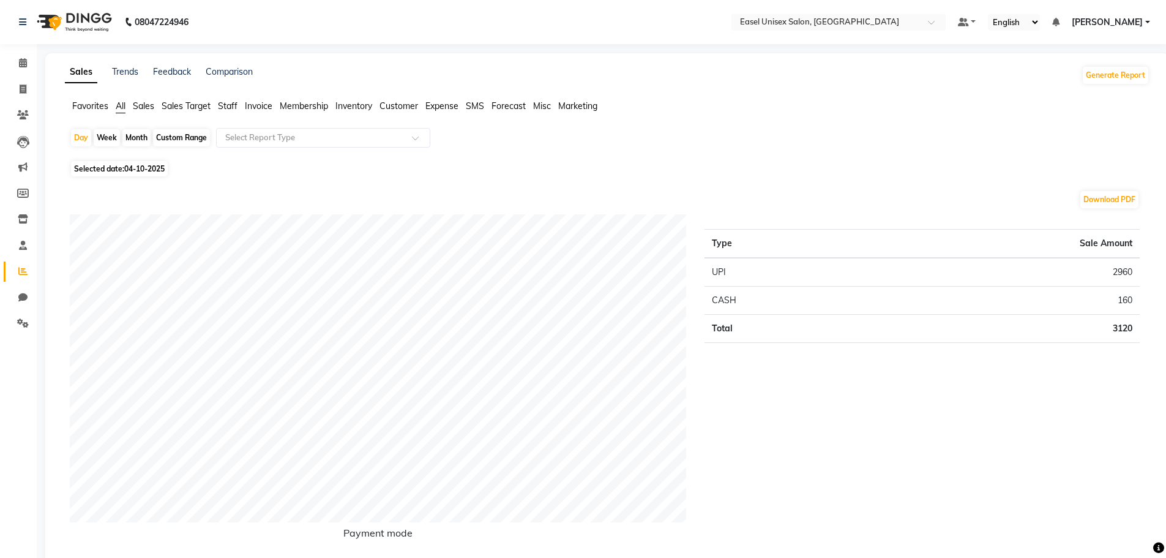
click at [233, 109] on span "Staff" at bounding box center [228, 105] width 20 height 11
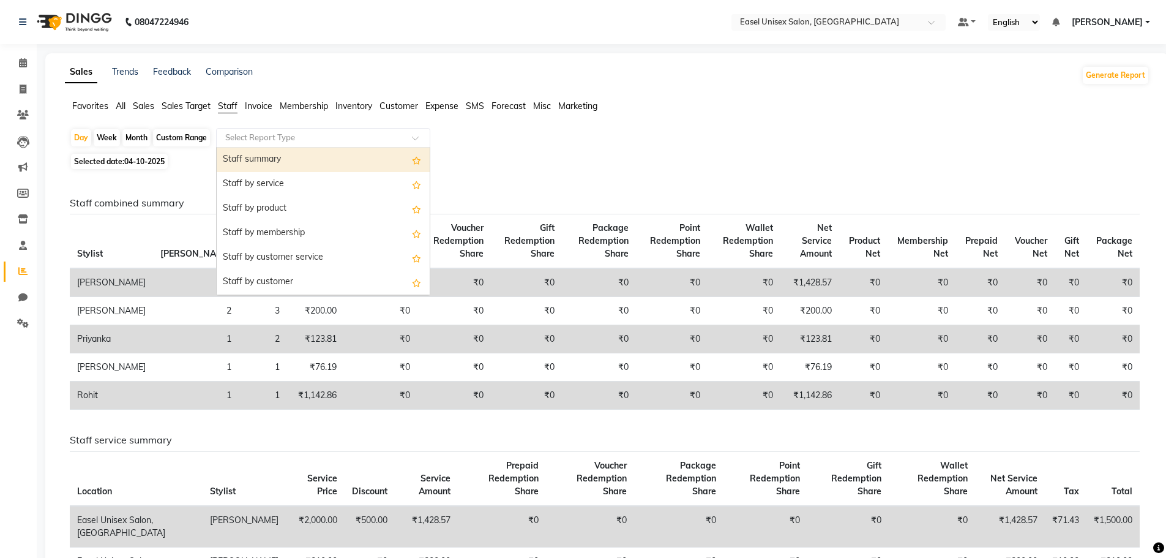
click at [302, 136] on input "text" at bounding box center [311, 138] width 176 height 12
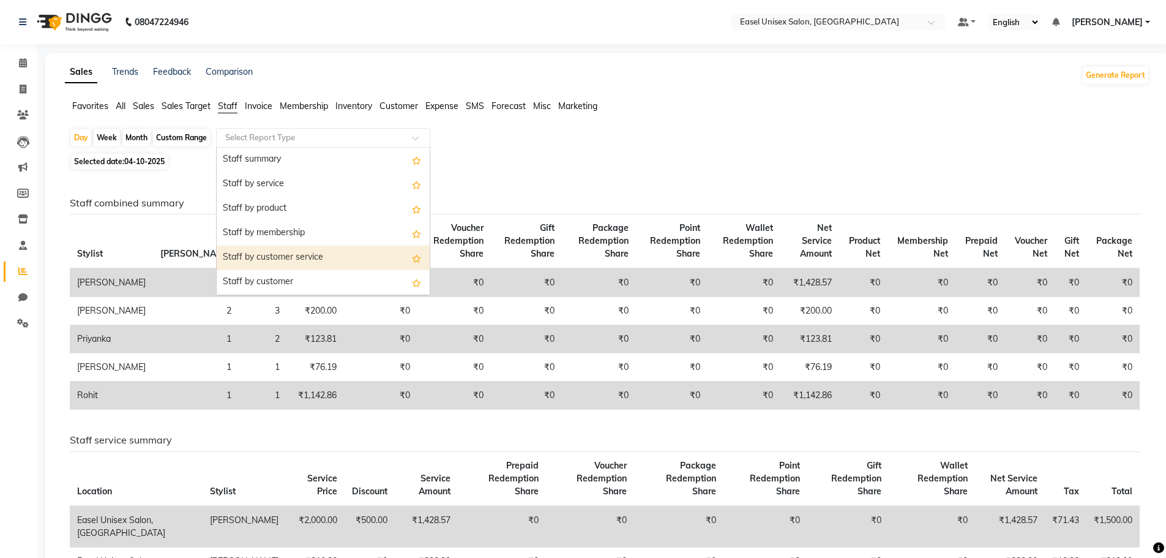
click at [346, 261] on div "Staff by customer service" at bounding box center [323, 257] width 213 height 24
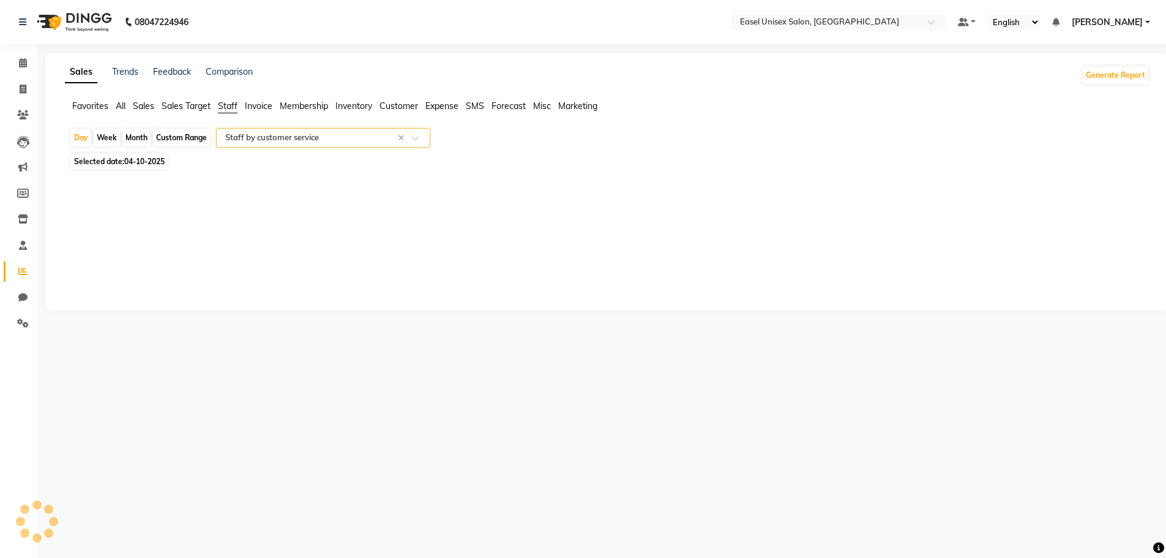
select select "filtered_report"
select select "csv"
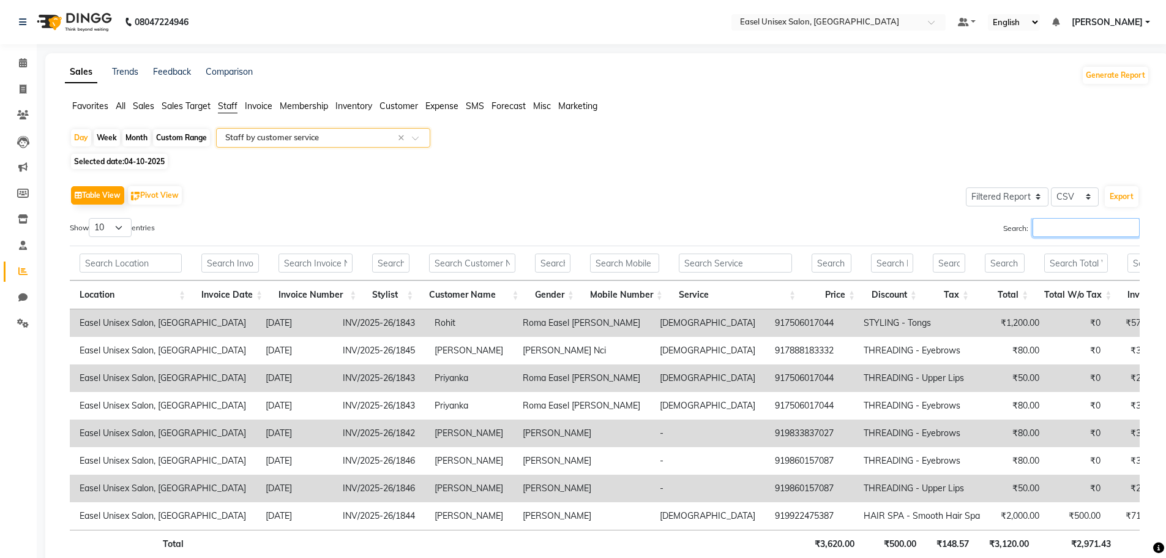
click at [1077, 224] on input "Search:" at bounding box center [1086, 227] width 107 height 19
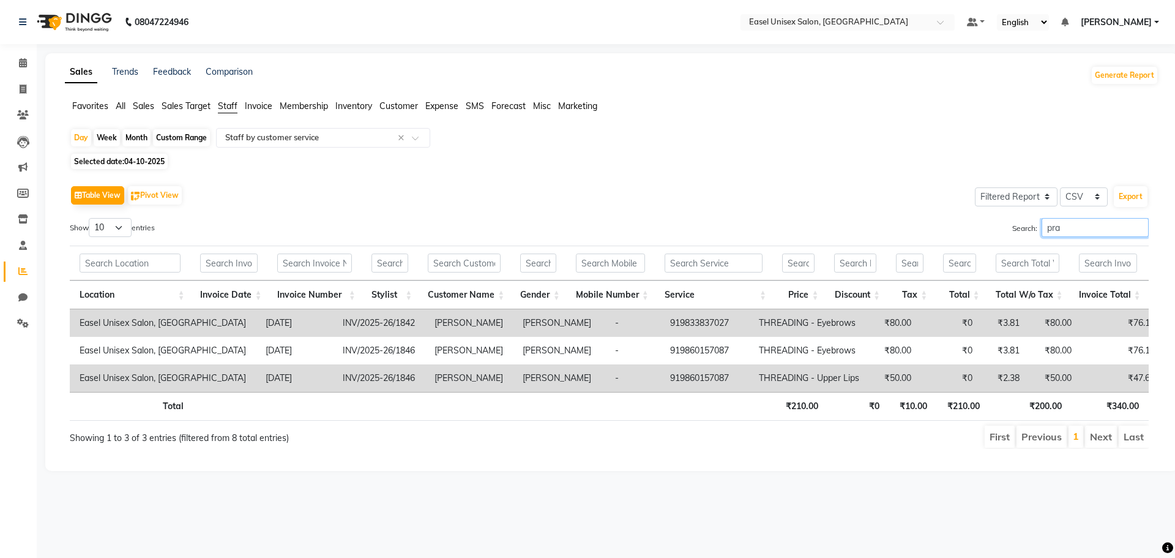
type input "pra"
click at [130, 133] on div "Month" at bounding box center [136, 137] width 28 height 17
select select "10"
select select "2025"
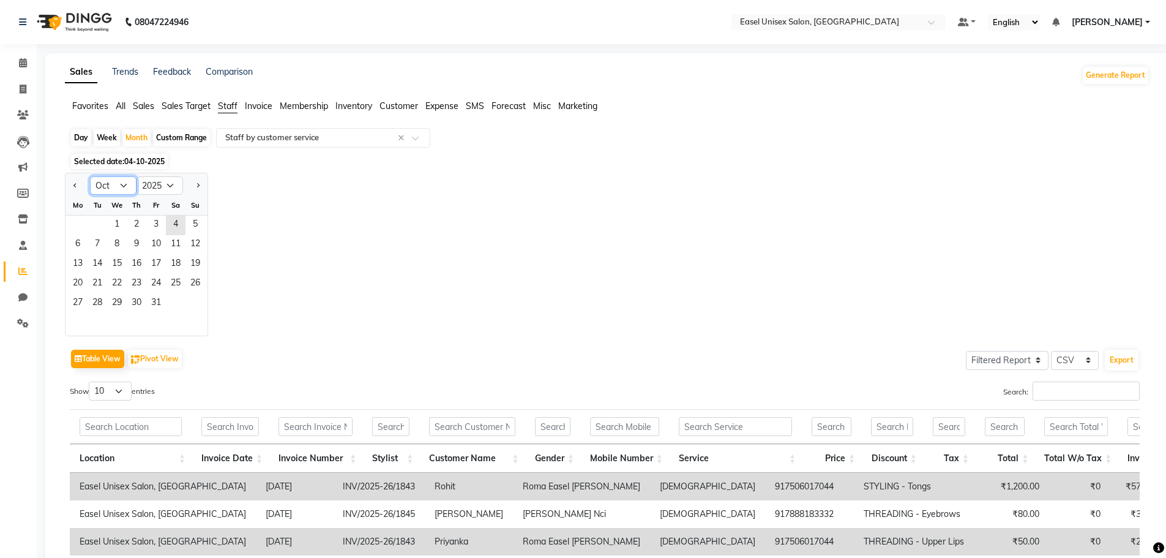
click at [122, 184] on select "Jan Feb Mar Apr May Jun [DATE] Aug Sep Oct Nov Dec" at bounding box center [113, 185] width 47 height 18
select select "8"
click at [90, 176] on select "Jan Feb Mar Apr May Jun [DATE] Aug Sep Oct Nov Dec" at bounding box center [113, 185] width 47 height 18
click at [156, 223] on span "1" at bounding box center [156, 225] width 20 height 20
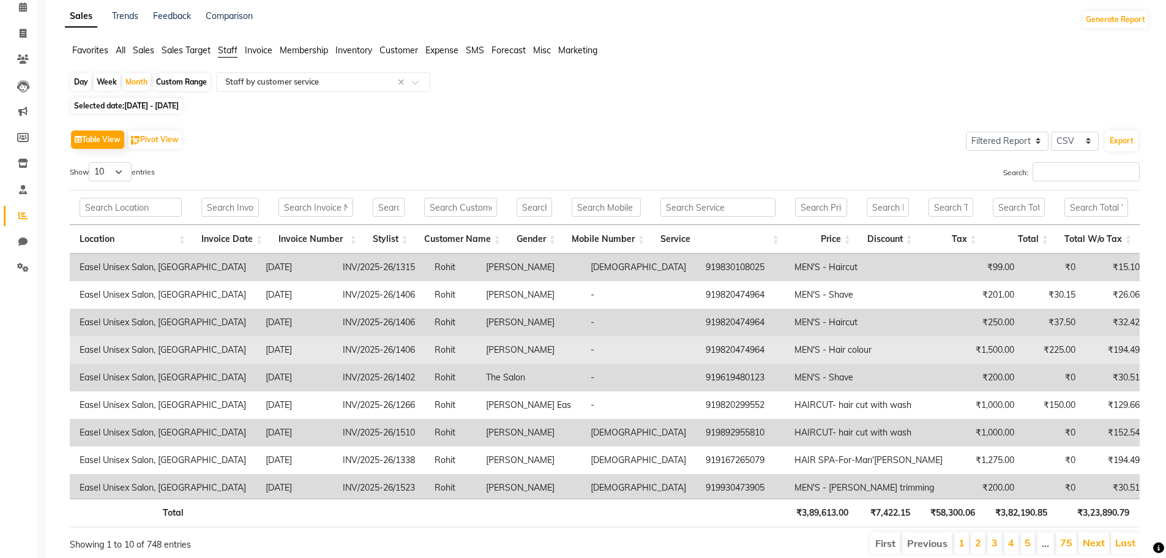
scroll to position [103, 0]
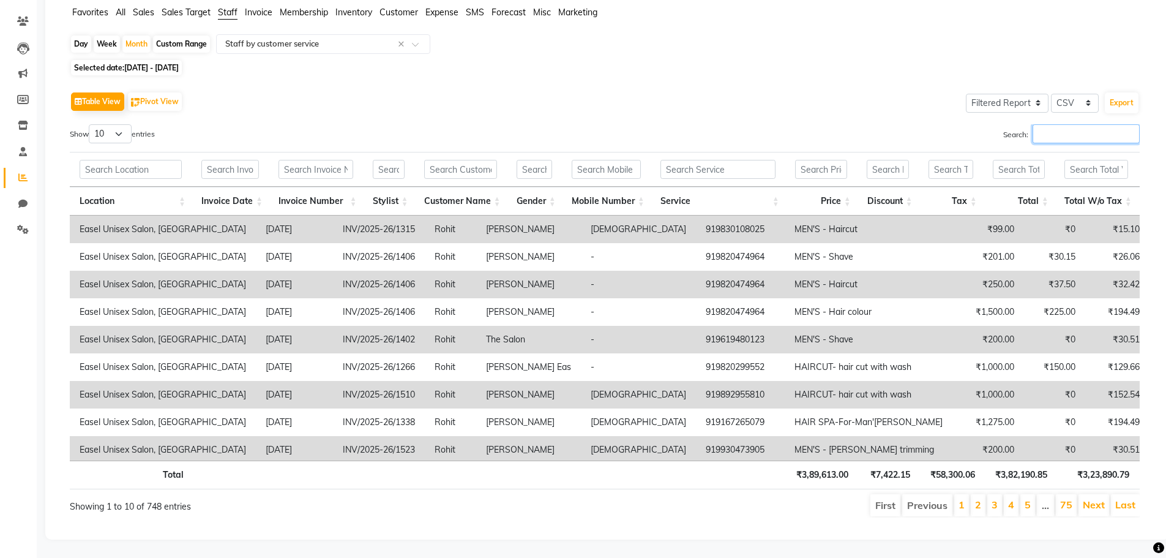
click at [1087, 127] on input "Search:" at bounding box center [1086, 133] width 107 height 19
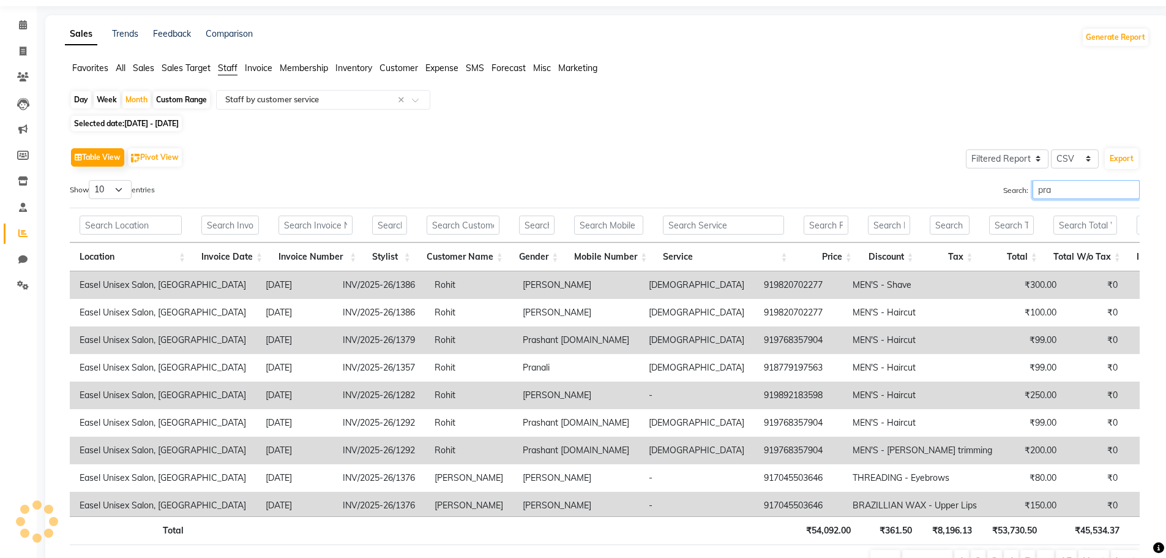
scroll to position [0, 0]
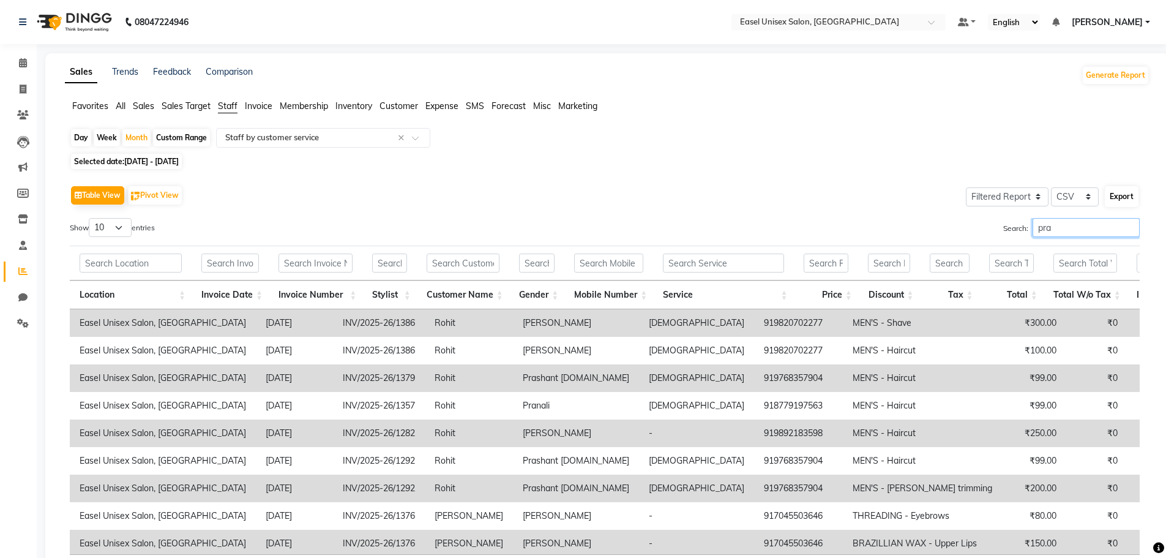
type input "pra"
click at [1130, 196] on button "Export" at bounding box center [1122, 196] width 34 height 21
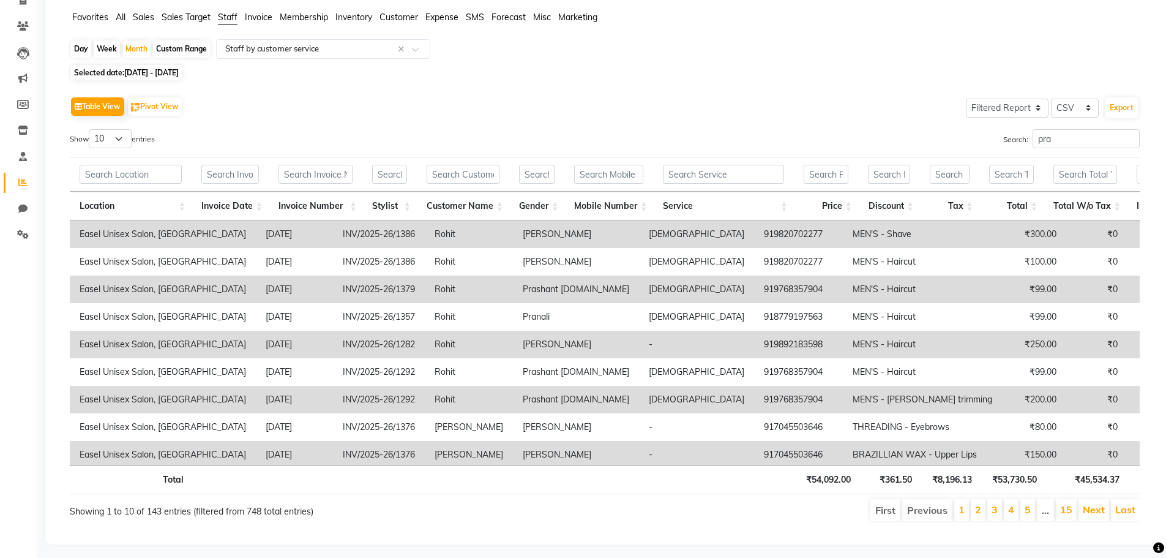
scroll to position [103, 0]
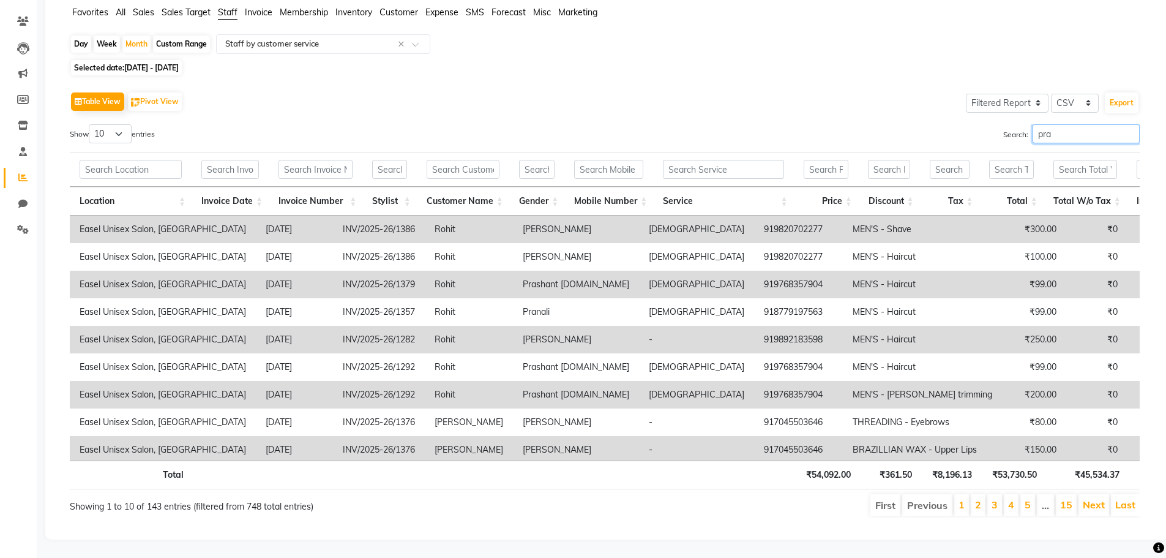
click at [1053, 124] on input "pra" at bounding box center [1086, 133] width 107 height 19
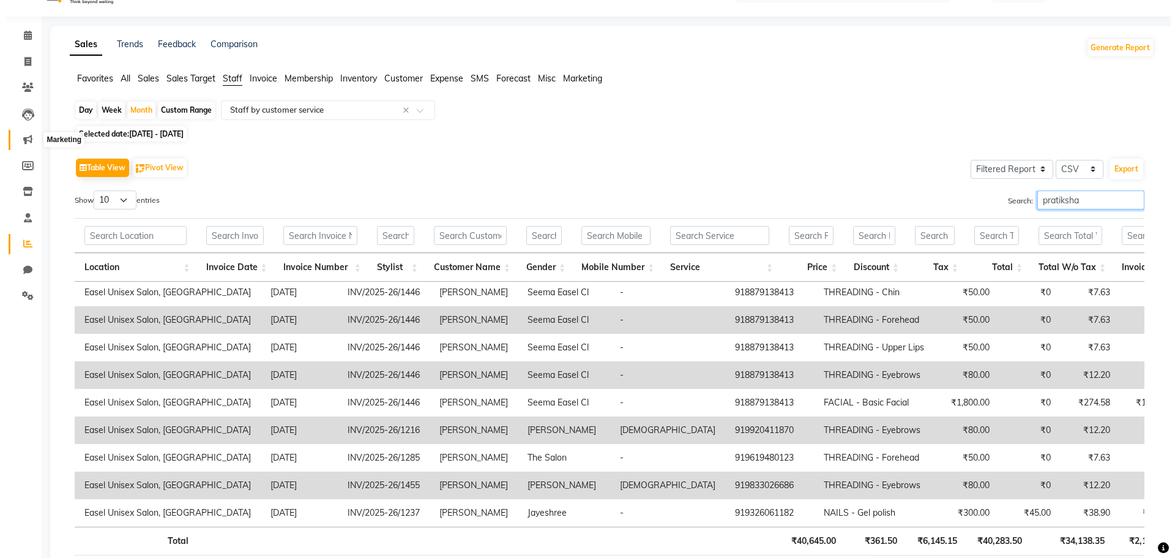
scroll to position [0, 0]
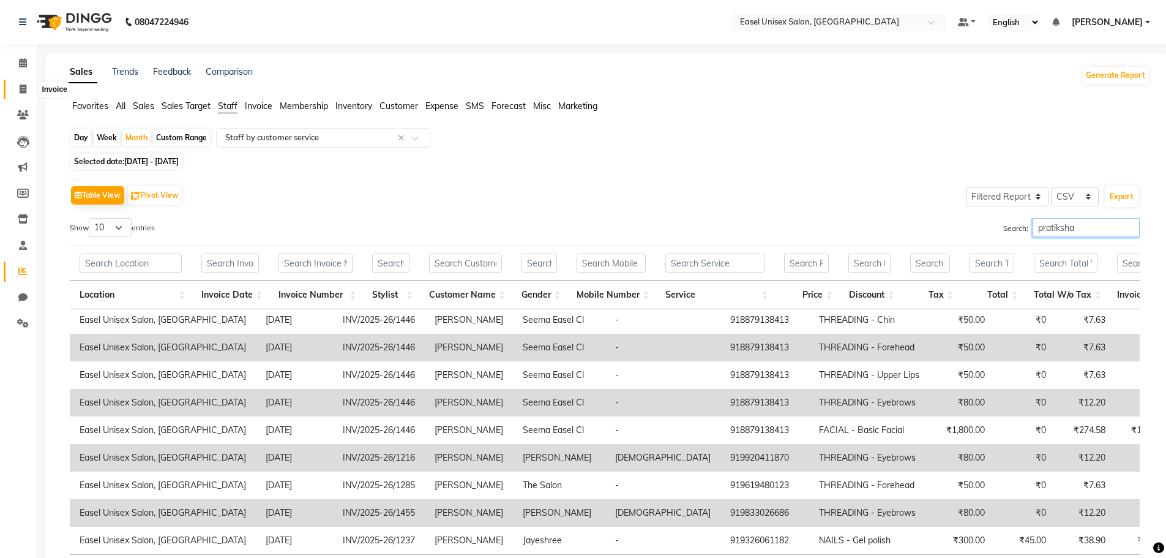
type input "pratiksha"
click at [22, 91] on icon at bounding box center [23, 88] width 7 height 9
select select "service"
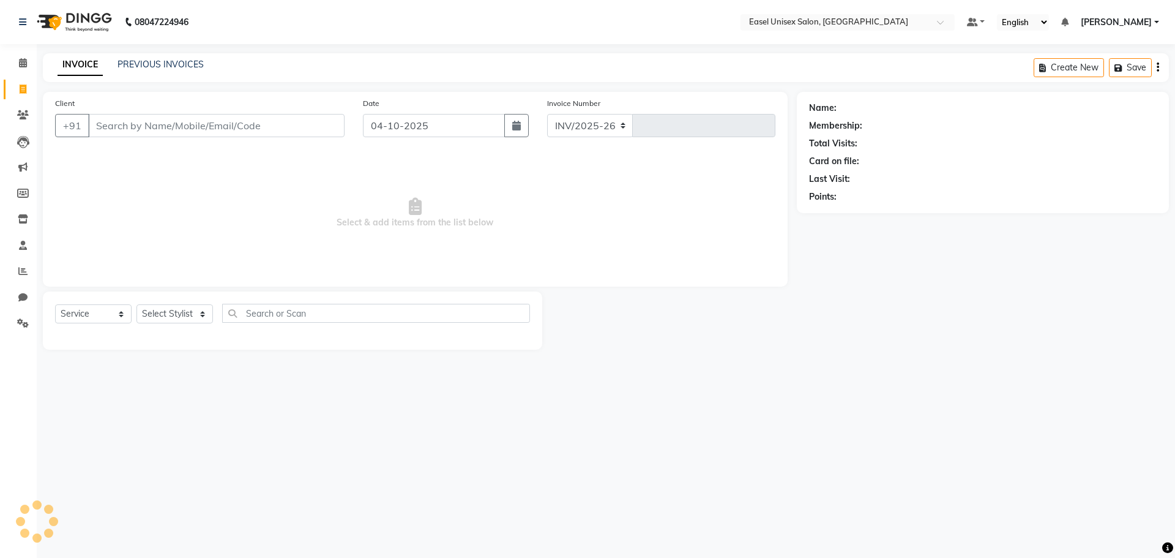
select select "8639"
type input "1847"
